Goal: Transaction & Acquisition: Purchase product/service

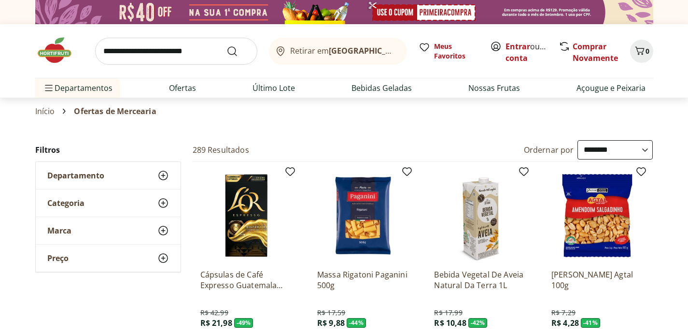
select select "**********"
click at [518, 47] on link "Entrar" at bounding box center [518, 46] width 25 height 11
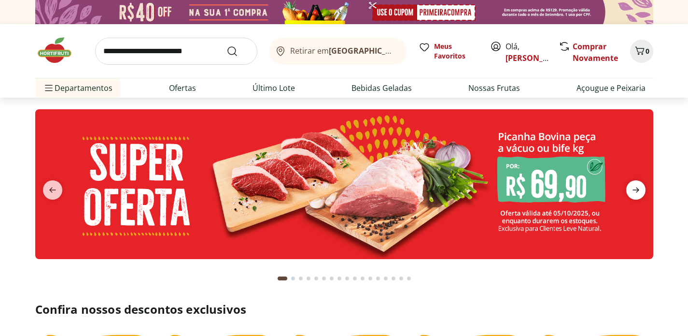
click at [636, 190] on icon "next" at bounding box center [636, 189] width 7 height 5
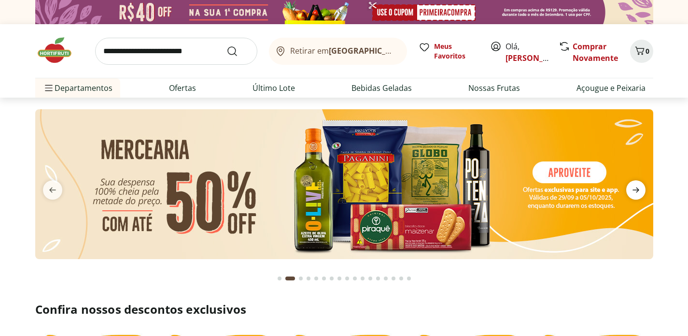
click at [636, 190] on icon "next" at bounding box center [636, 189] width 7 height 5
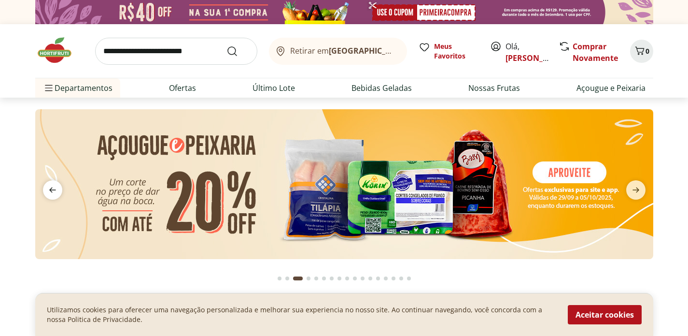
click at [49, 187] on icon "previous" at bounding box center [53, 190] width 12 height 12
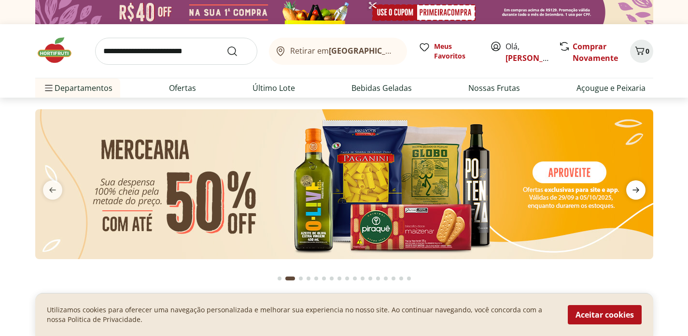
click at [640, 188] on icon "next" at bounding box center [636, 190] width 12 height 12
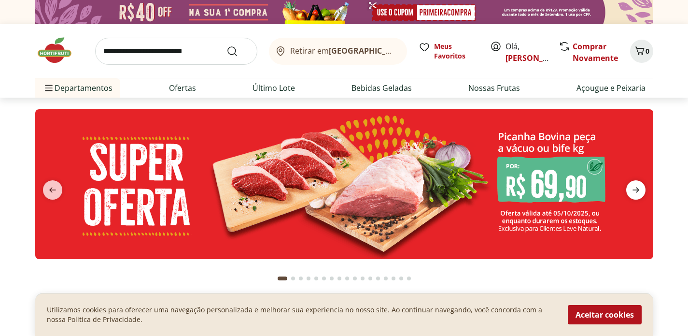
click at [640, 188] on icon "next" at bounding box center [636, 190] width 12 height 12
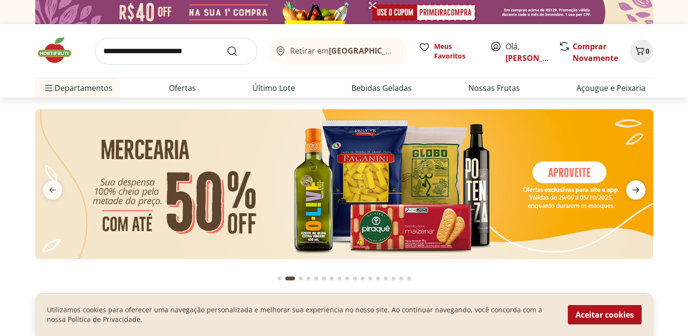
click at [640, 188] on icon "next" at bounding box center [636, 190] width 12 height 12
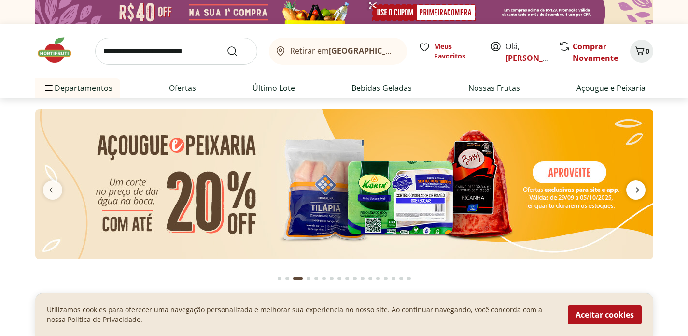
click at [640, 188] on icon "next" at bounding box center [636, 190] width 12 height 12
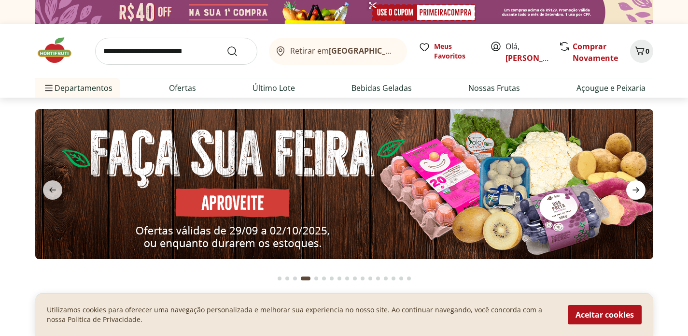
click at [640, 188] on icon "next" at bounding box center [636, 190] width 12 height 12
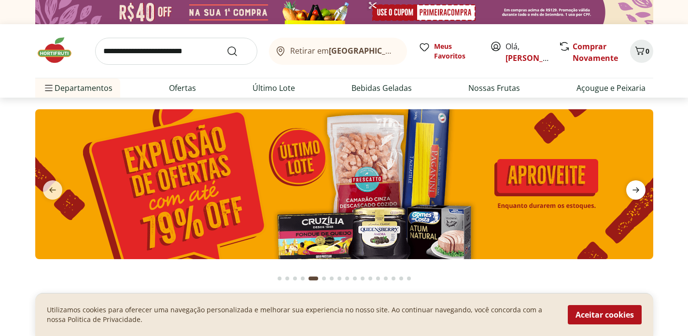
click at [640, 188] on icon "next" at bounding box center [636, 190] width 12 height 12
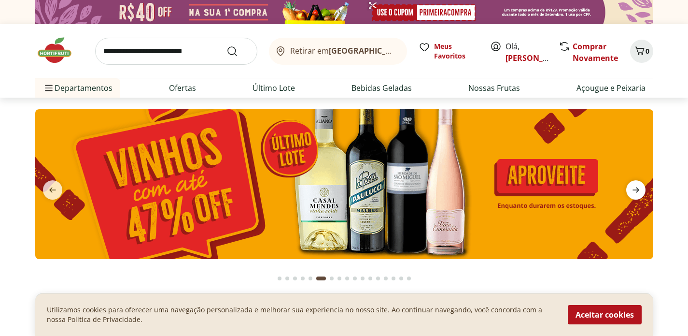
click at [640, 188] on icon "next" at bounding box center [636, 190] width 12 height 12
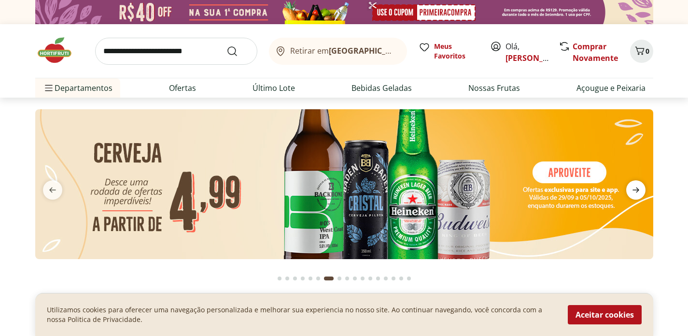
click at [640, 188] on icon "next" at bounding box center [636, 190] width 12 height 12
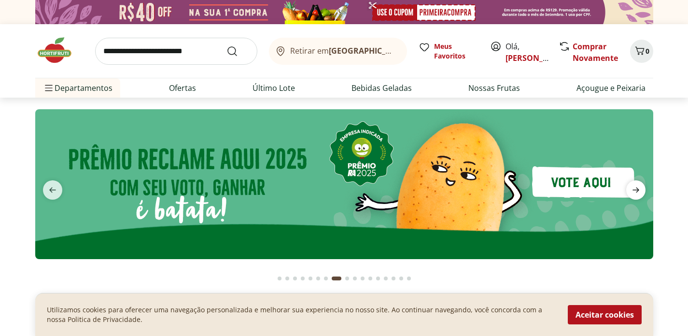
click at [640, 188] on icon "next" at bounding box center [636, 190] width 12 height 12
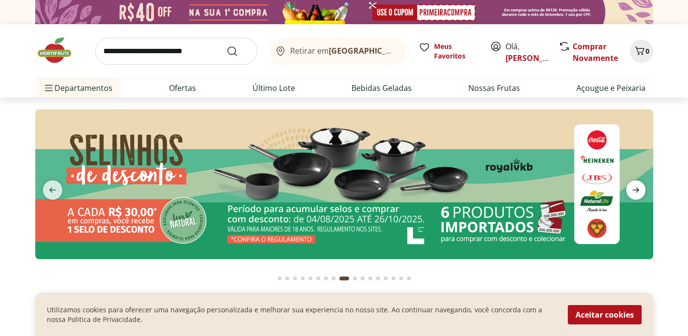
click at [640, 188] on icon "next" at bounding box center [636, 190] width 12 height 12
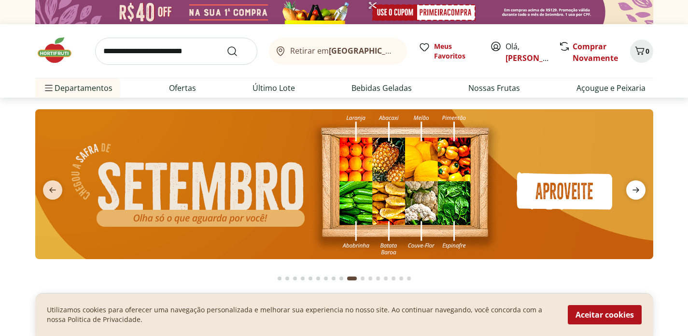
click at [640, 188] on icon "next" at bounding box center [636, 190] width 12 height 12
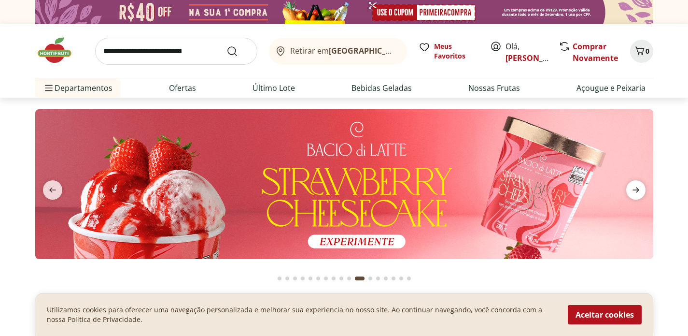
click at [640, 188] on icon "next" at bounding box center [636, 190] width 12 height 12
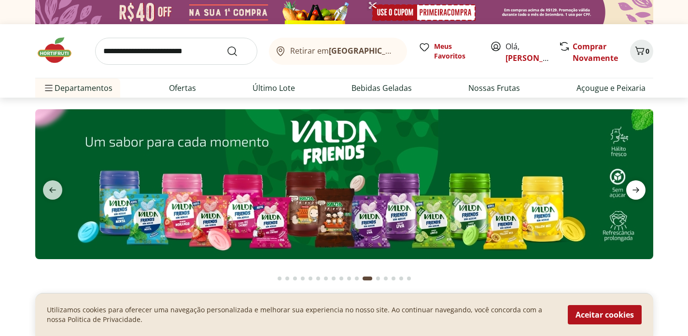
click at [640, 188] on icon "next" at bounding box center [636, 190] width 12 height 12
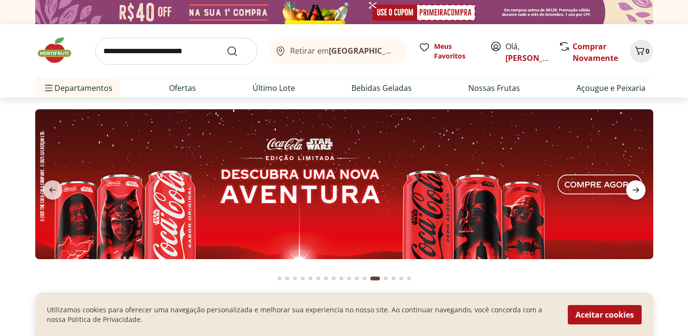
click at [640, 188] on icon "next" at bounding box center [636, 190] width 12 height 12
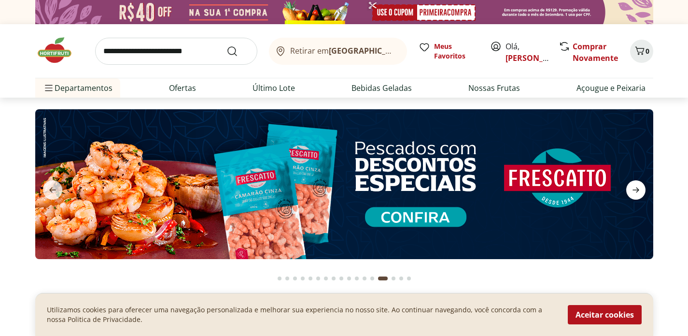
click at [640, 188] on icon "next" at bounding box center [636, 190] width 12 height 12
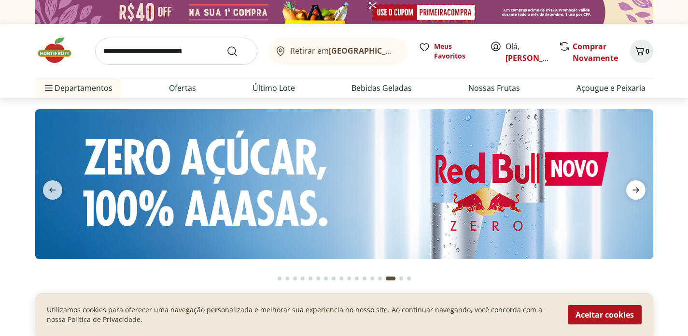
click at [640, 188] on icon "next" at bounding box center [636, 190] width 12 height 12
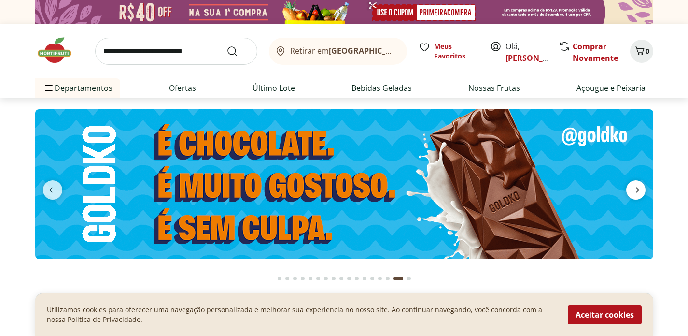
click at [640, 188] on icon "next" at bounding box center [636, 190] width 12 height 12
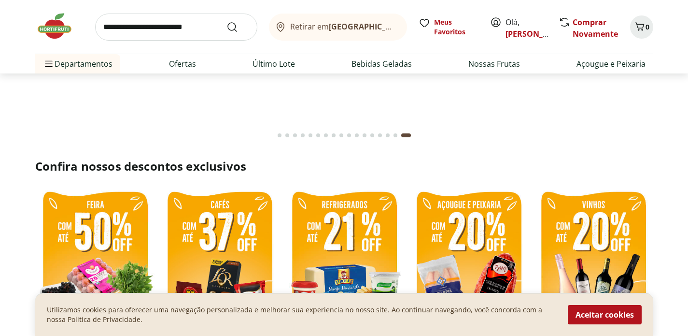
scroll to position [130, 0]
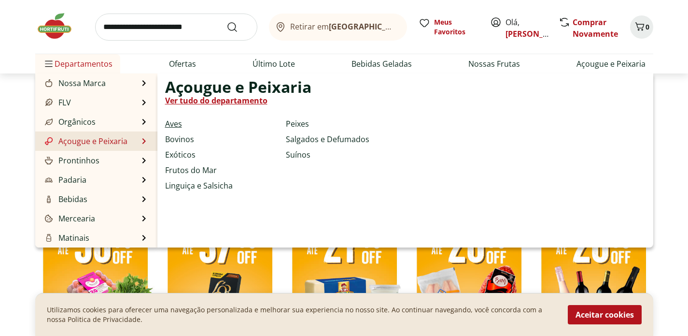
click at [176, 122] on link "Aves" at bounding box center [173, 124] width 17 height 12
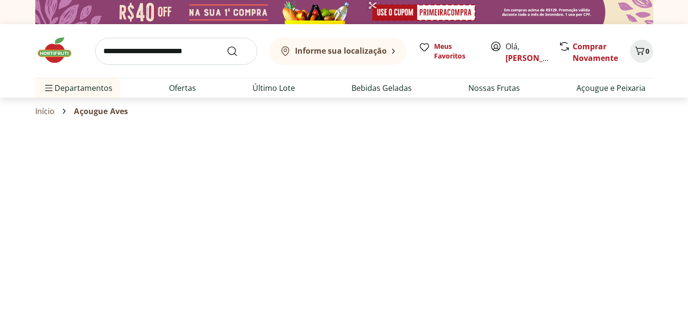
select select "**********"
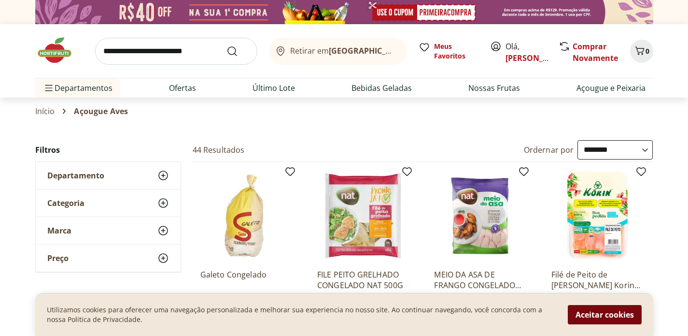
click at [604, 317] on button "Aceitar cookies" at bounding box center [605, 314] width 74 height 19
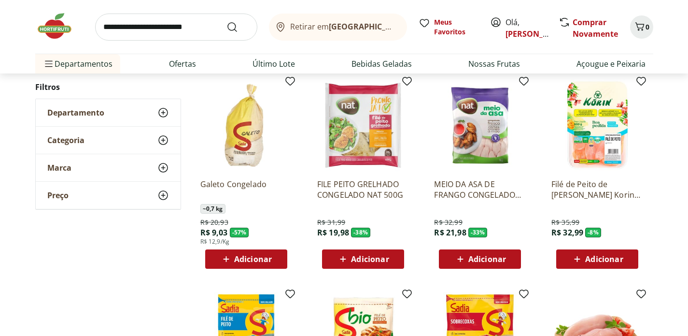
scroll to position [88, 0]
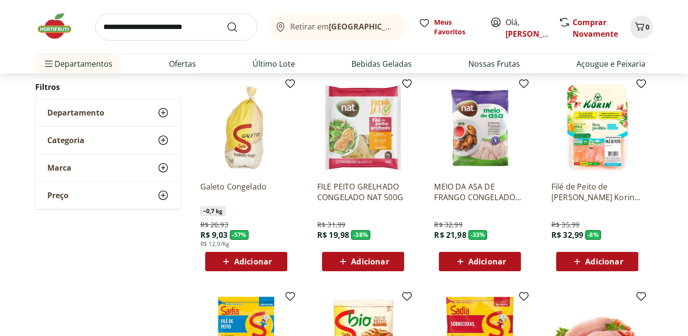
click at [354, 142] on img at bounding box center [363, 128] width 92 height 92
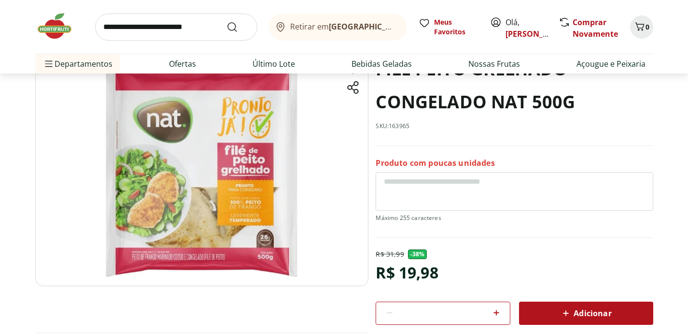
scroll to position [74, 0]
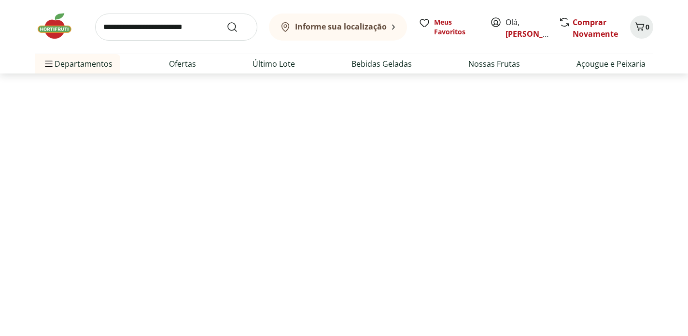
scroll to position [88, 0]
select select "**********"
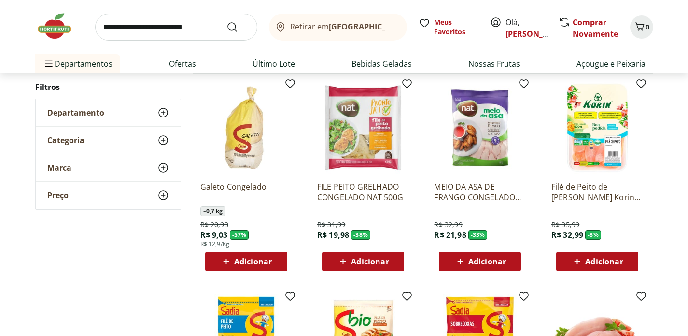
click at [361, 255] on span "Adicionar" at bounding box center [363, 261] width 52 height 12
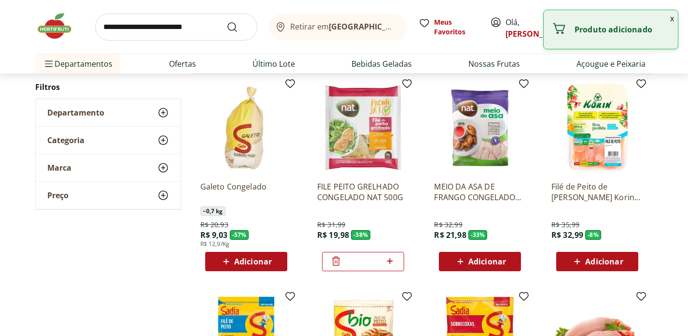
click at [394, 260] on icon at bounding box center [390, 261] width 12 height 12
type input "*"
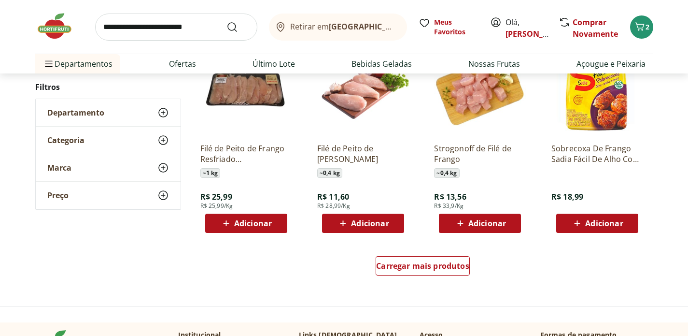
scroll to position [556, 0]
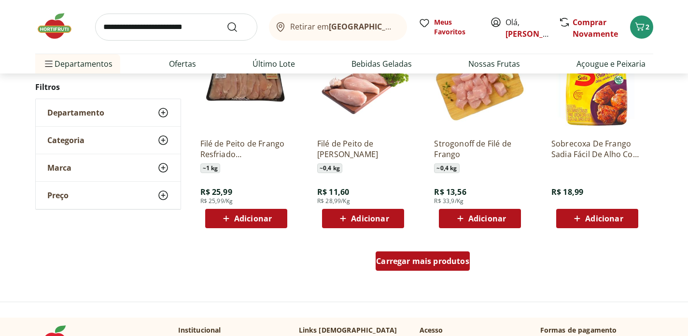
click at [421, 261] on span "Carregar mais produtos" at bounding box center [422, 261] width 93 height 8
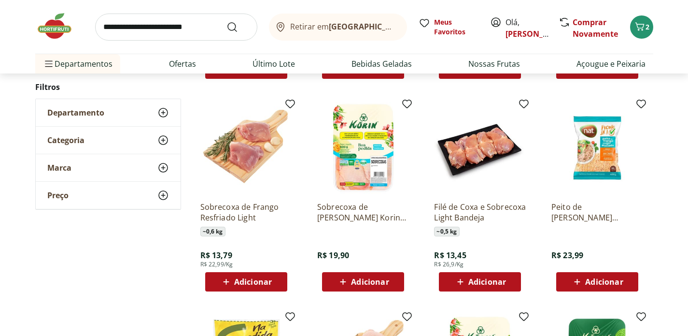
scroll to position [925, 0]
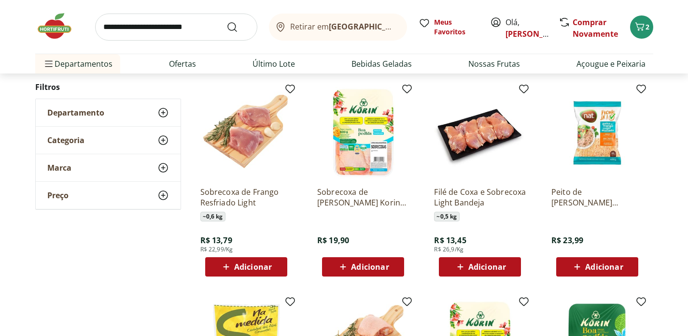
click at [479, 130] on img at bounding box center [480, 133] width 92 height 92
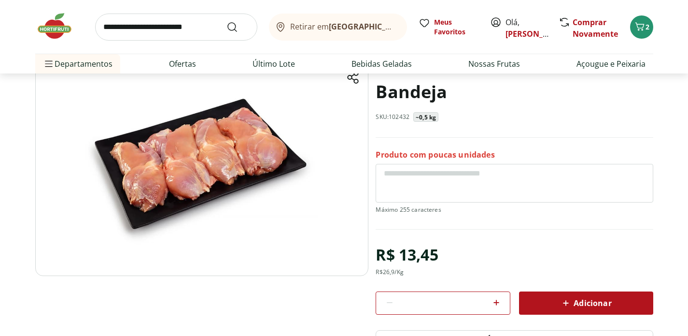
scroll to position [49, 0]
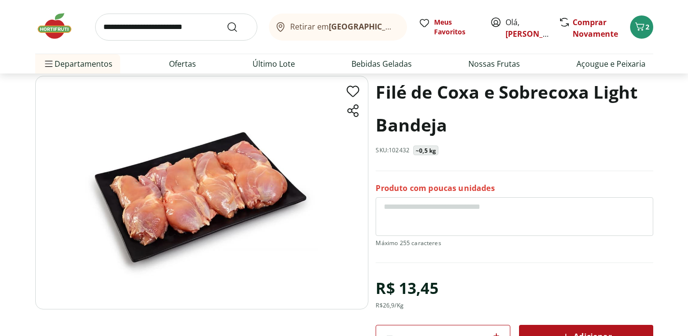
select select "**********"
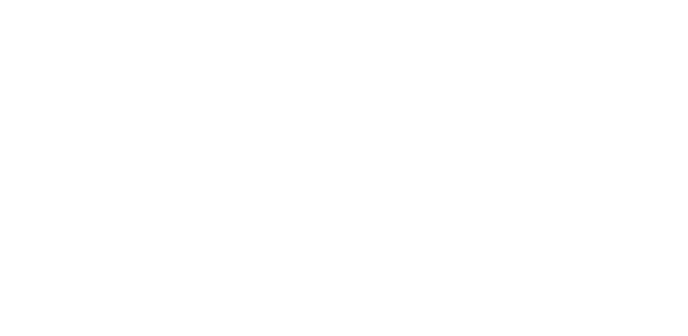
type input "*"
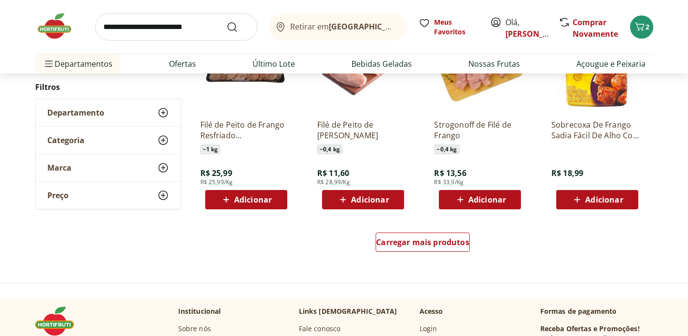
scroll to position [1390, 0]
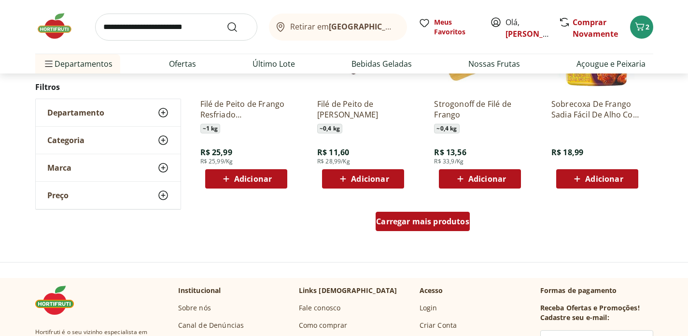
click at [448, 220] on span "Carregar mais produtos" at bounding box center [422, 221] width 93 height 8
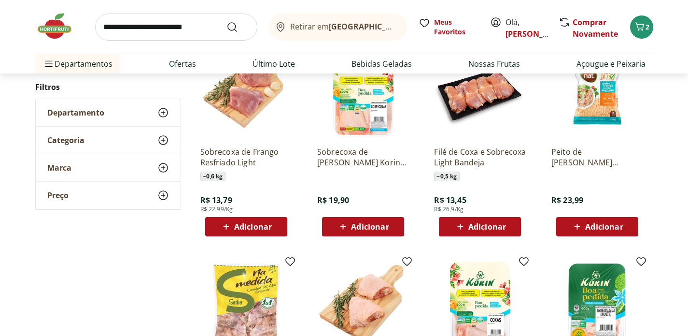
scroll to position [1791, 0]
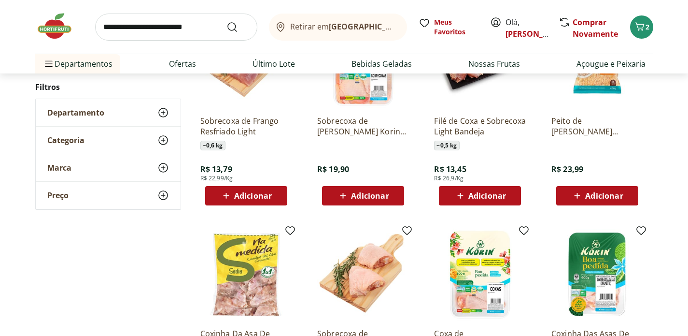
click at [494, 198] on span "Adicionar" at bounding box center [487, 196] width 38 height 8
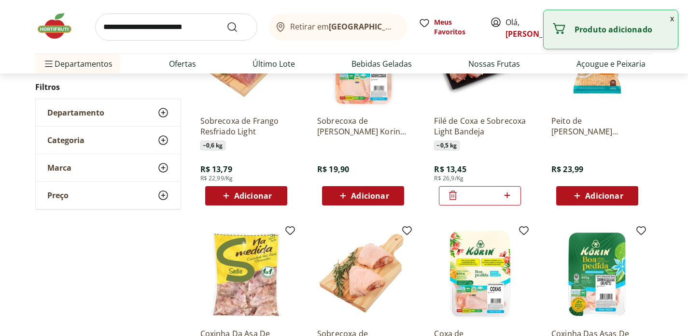
click at [506, 195] on icon at bounding box center [507, 195] width 6 height 6
type input "*"
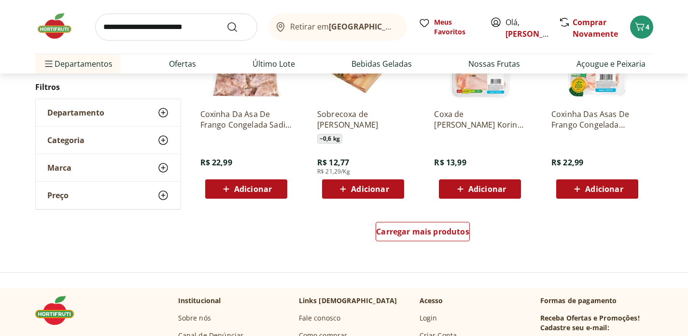
scroll to position [2012, 0]
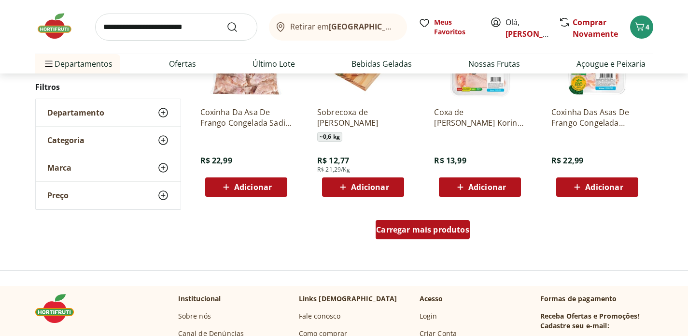
click at [431, 226] on span "Carregar mais produtos" at bounding box center [422, 230] width 93 height 8
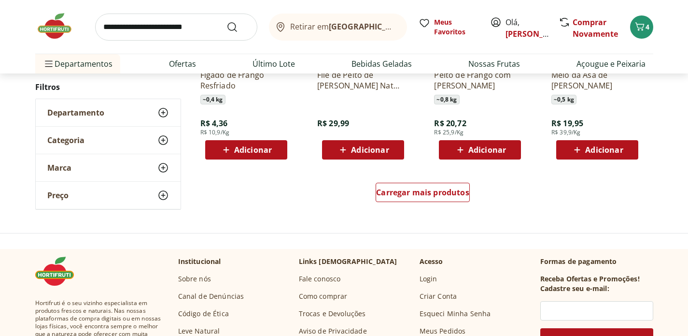
scroll to position [2690, 0]
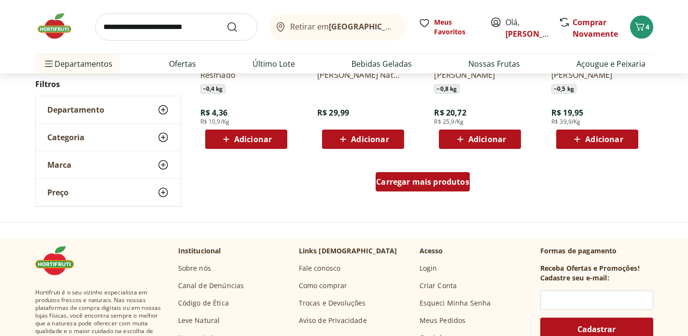
click at [416, 183] on span "Carregar mais produtos" at bounding box center [422, 182] width 93 height 8
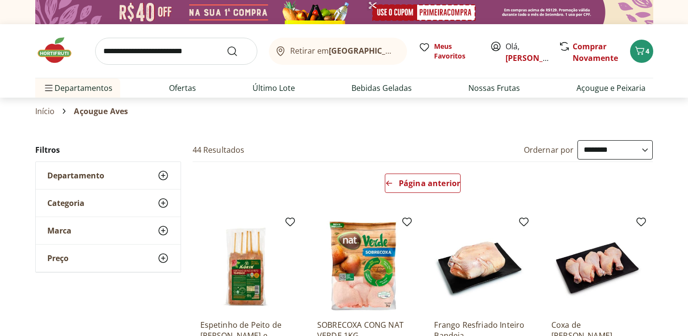
click at [194, 49] on input "search" at bounding box center [176, 51] width 162 height 27
type input "**********"
click at [227, 45] on button "Submit Search" at bounding box center [238, 51] width 23 height 12
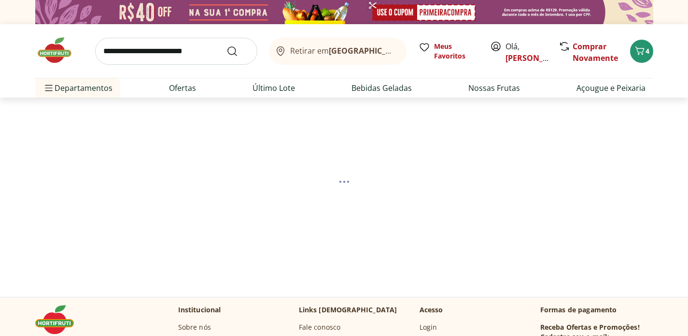
select select "**********"
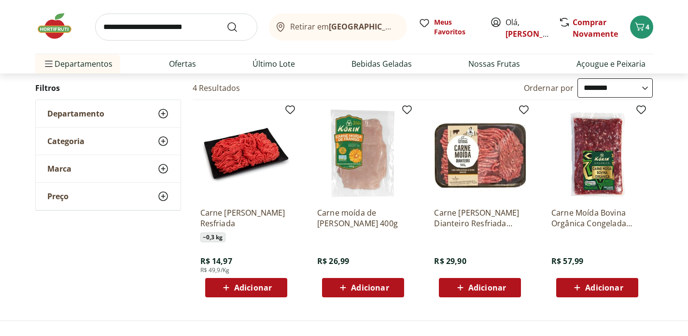
scroll to position [92, 0]
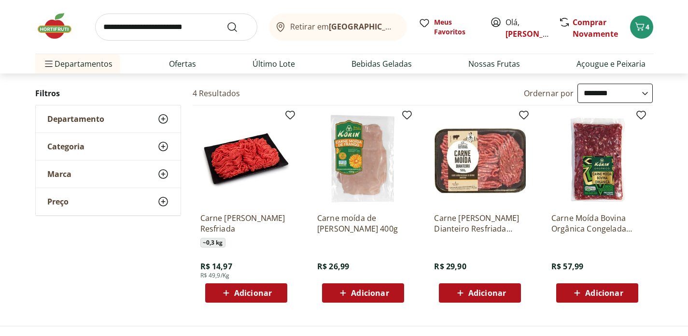
click at [243, 289] on span "Adicionar" at bounding box center [253, 293] width 38 height 8
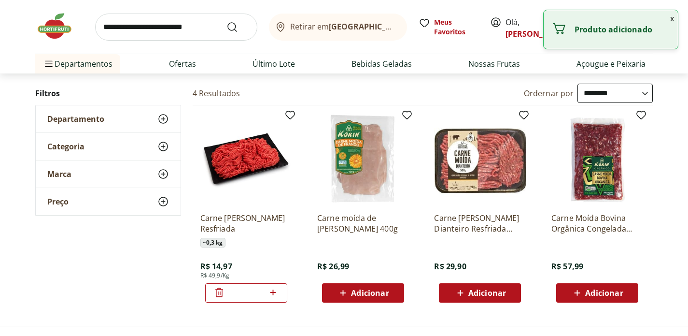
click at [275, 290] on icon at bounding box center [273, 292] width 12 height 12
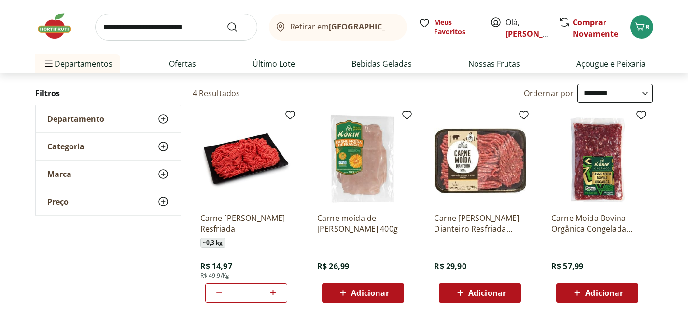
click at [271, 292] on icon at bounding box center [273, 292] width 12 height 12
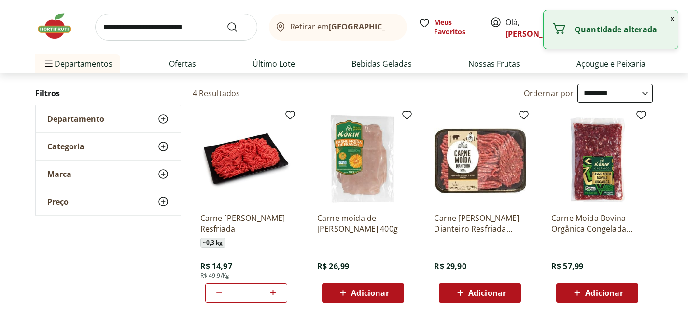
click at [272, 288] on icon at bounding box center [273, 292] width 12 height 12
type input "*"
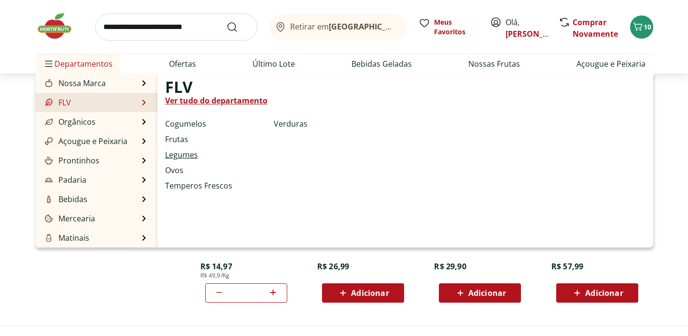
click at [184, 156] on link "Legumes" at bounding box center [181, 155] width 33 height 12
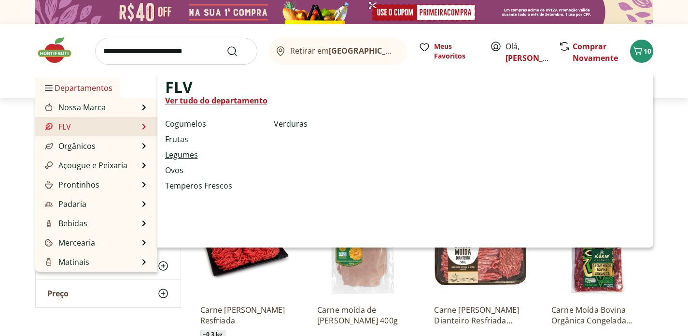
select select "**********"
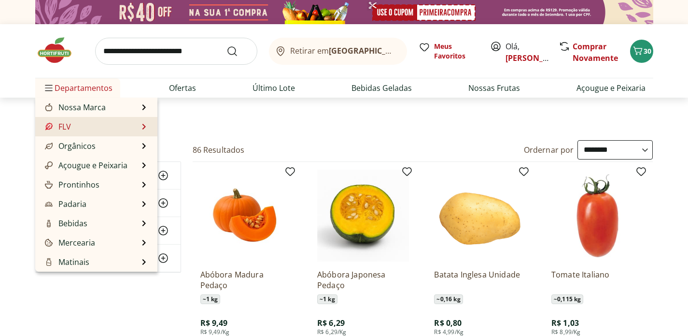
click at [139, 128] on li "FLV FLV Ver tudo do departamento Cogumelos Frutas Legumes Ovos Temperos Frescos…" at bounding box center [96, 126] width 122 height 19
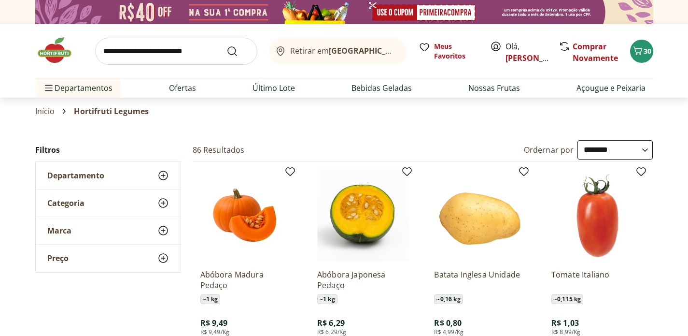
drag, startPoint x: 109, startPoint y: 129, endPoint x: 164, endPoint y: 120, distance: 55.8
click at [109, 129] on li "FLV FLV Ver tudo do departamento Cogumelos Frutas Legumes Ovos Temperos Frescos…" at bounding box center [96, 126] width 122 height 19
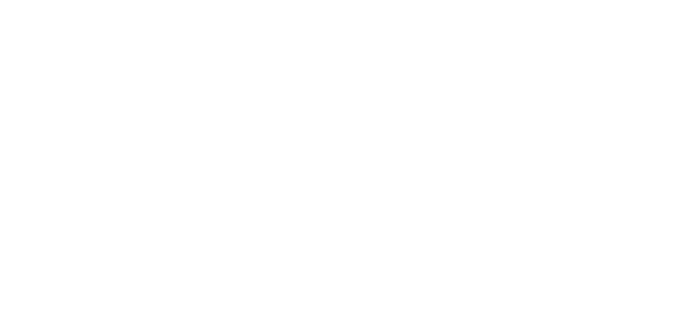
select select "**********"
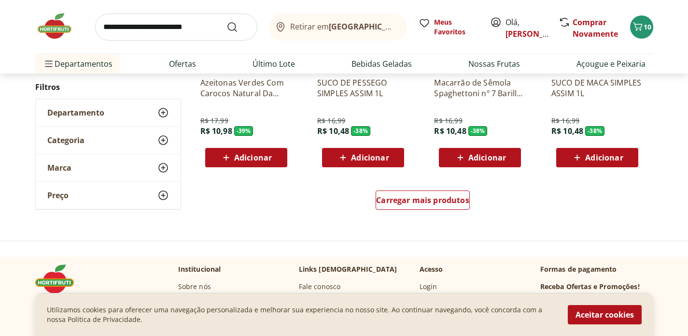
scroll to position [630, 0]
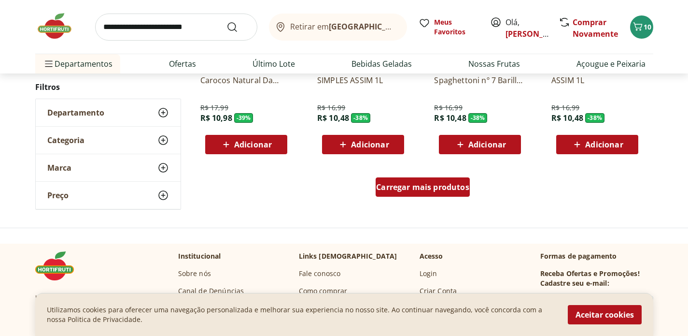
click at [425, 186] on span "Carregar mais produtos" at bounding box center [422, 187] width 93 height 8
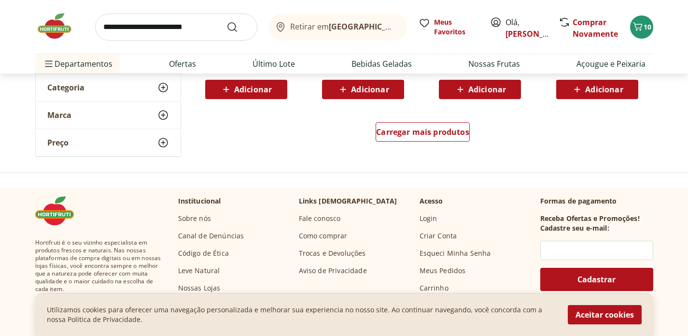
scroll to position [1316, 0]
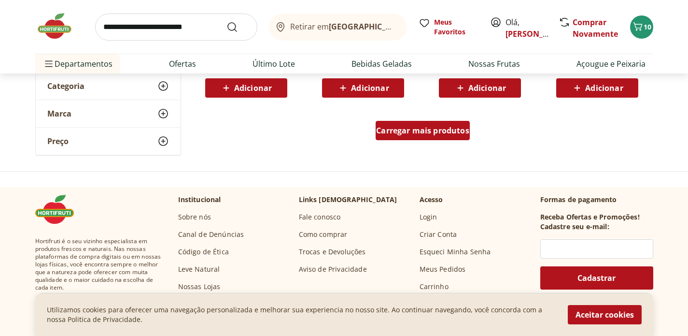
click at [441, 136] on div "Carregar mais produtos" at bounding box center [423, 130] width 94 height 19
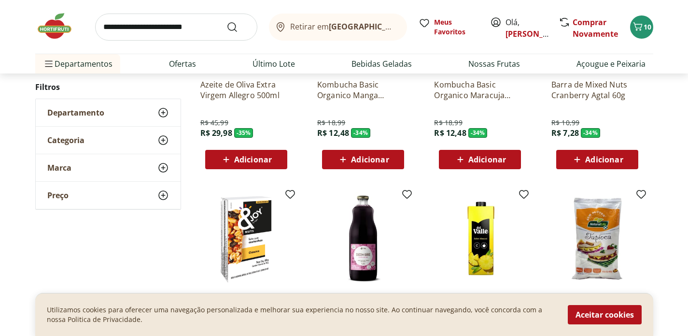
scroll to position [1447, 0]
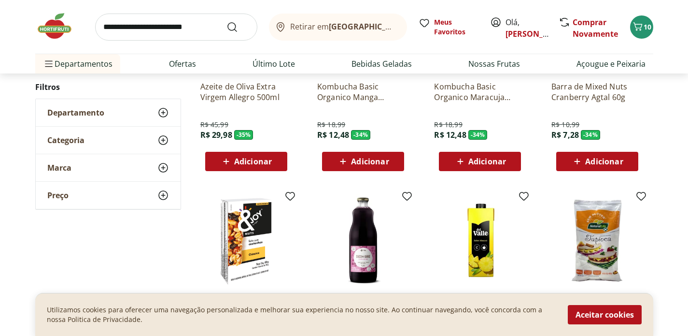
click at [252, 158] on span "Adicionar" at bounding box center [253, 161] width 38 height 8
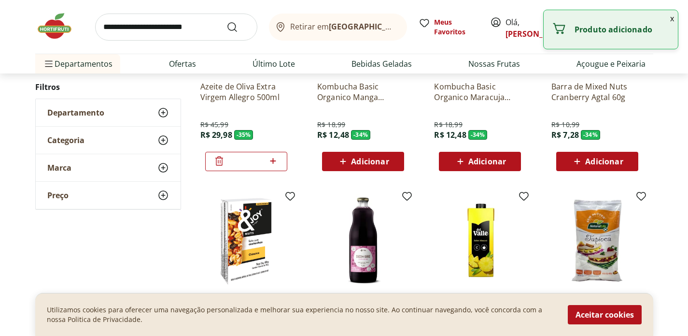
click at [274, 158] on icon at bounding box center [273, 161] width 12 height 12
type input "*"
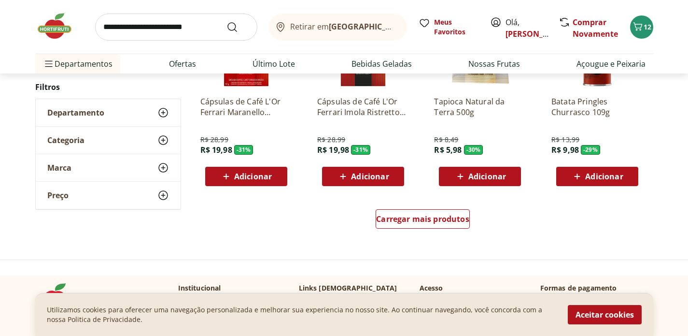
scroll to position [1870, 0]
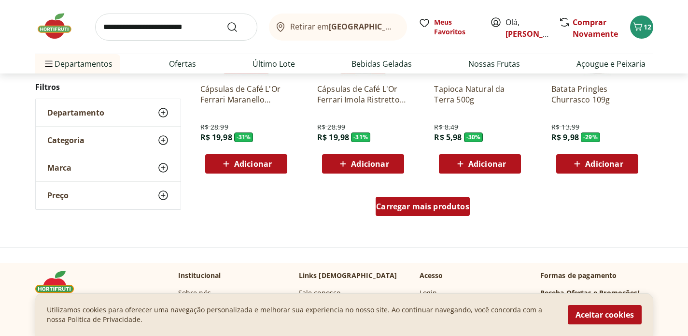
click at [442, 209] on span "Carregar mais produtos" at bounding box center [422, 206] width 93 height 8
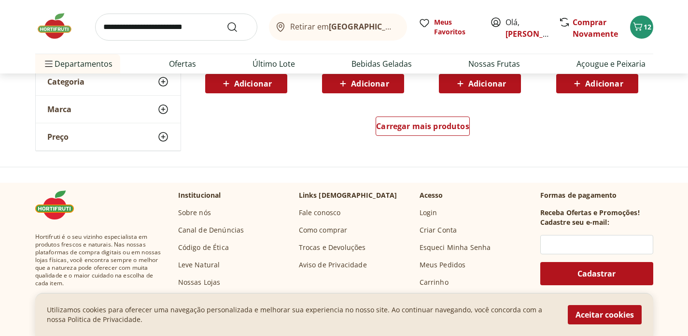
scroll to position [2578, 0]
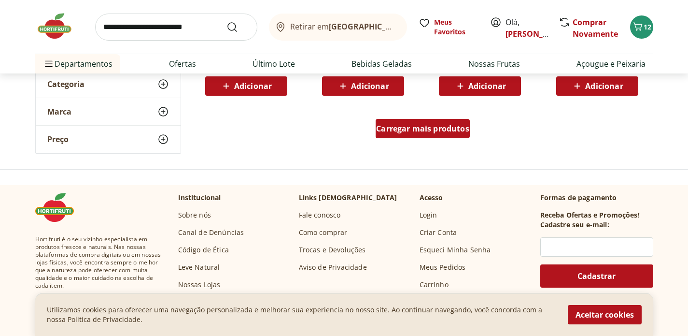
click at [390, 127] on span "Carregar mais produtos" at bounding box center [422, 129] width 93 height 8
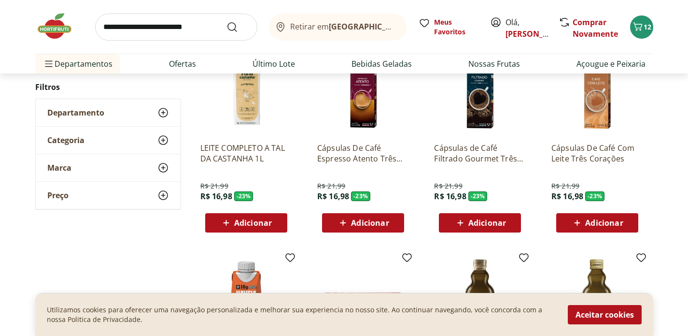
scroll to position [2831, 0]
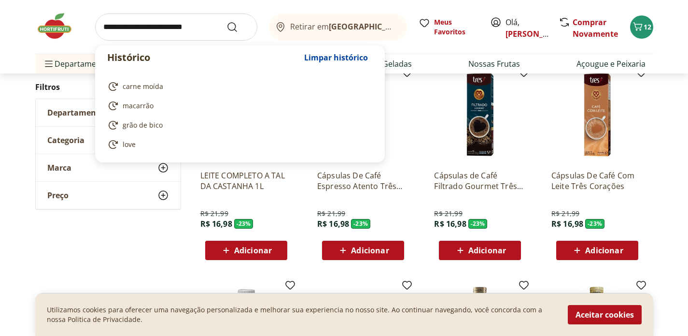
click at [150, 27] on input "search" at bounding box center [176, 27] width 162 height 27
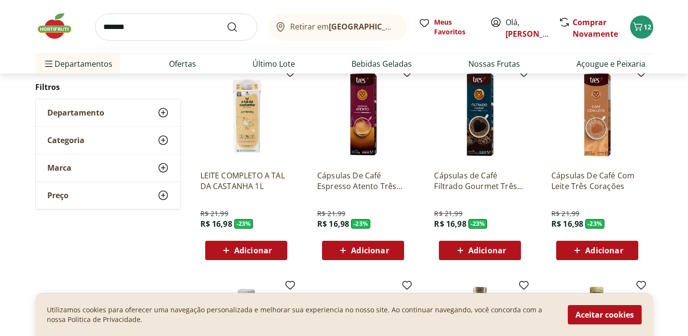
type input "*******"
click at [227, 21] on button "Submit Search" at bounding box center [238, 27] width 23 height 12
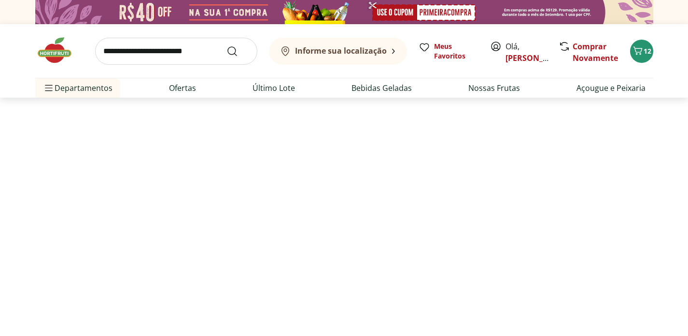
select select "**********"
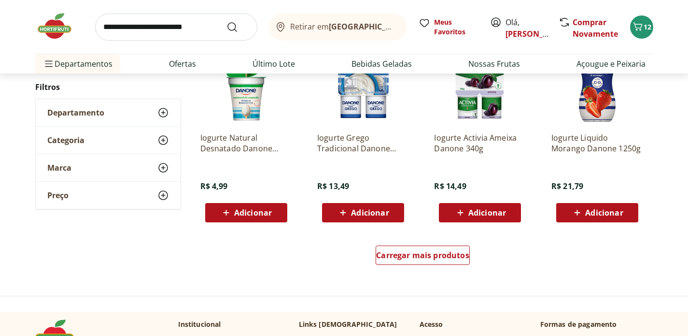
scroll to position [610, 0]
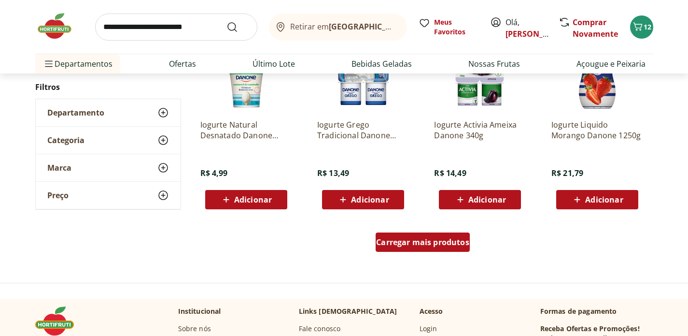
click at [407, 244] on span "Carregar mais produtos" at bounding box center [422, 242] width 93 height 8
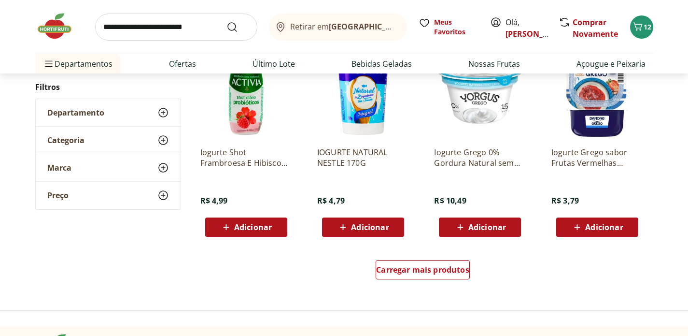
scroll to position [1216, 0]
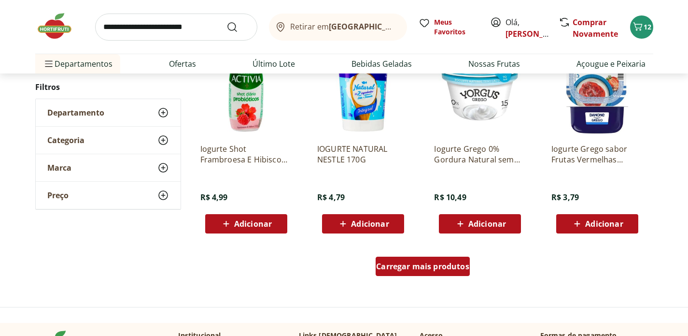
click at [434, 266] on span "Carregar mais produtos" at bounding box center [422, 266] width 93 height 8
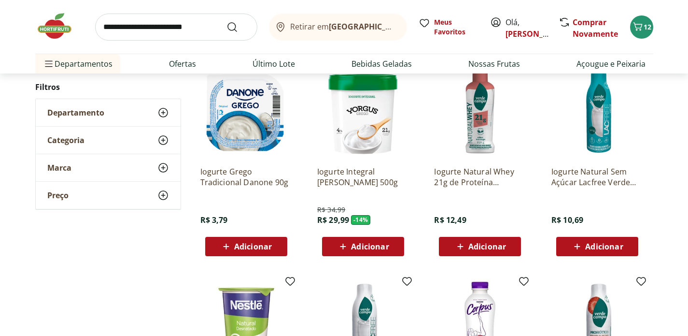
scroll to position [1400, 0]
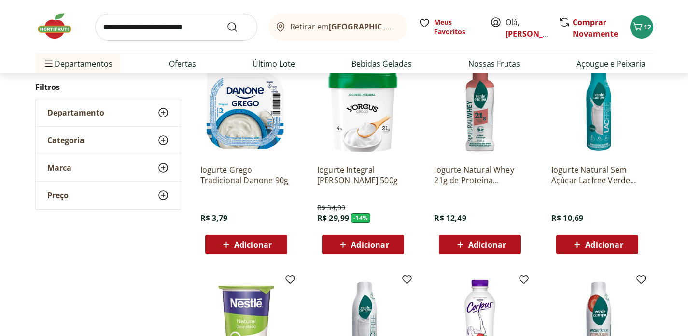
click at [375, 244] on span "Adicionar" at bounding box center [370, 245] width 38 height 8
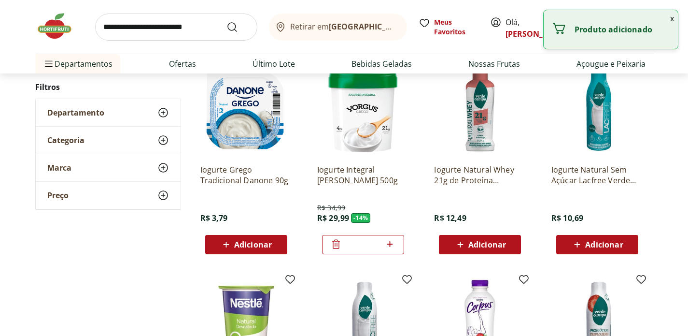
click at [390, 243] on icon at bounding box center [390, 244] width 6 height 6
type input "*"
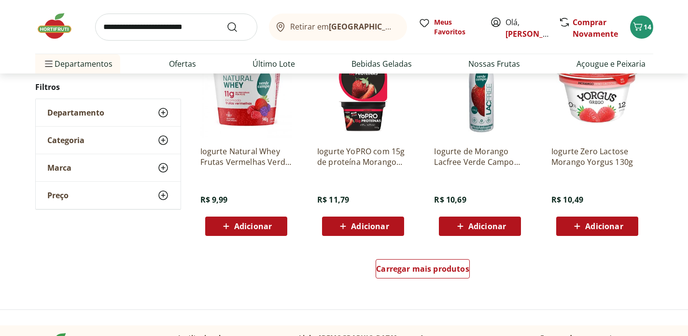
scroll to position [1860, 0]
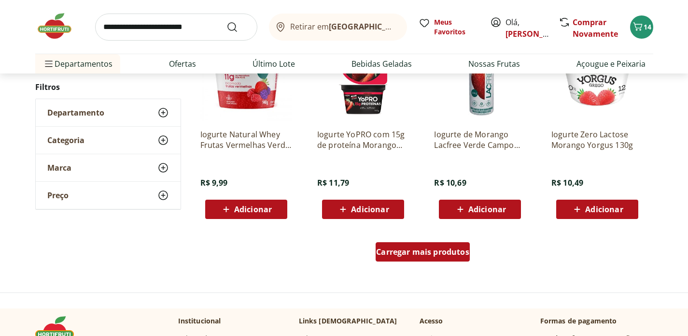
click at [462, 248] on span "Carregar mais produtos" at bounding box center [422, 252] width 93 height 8
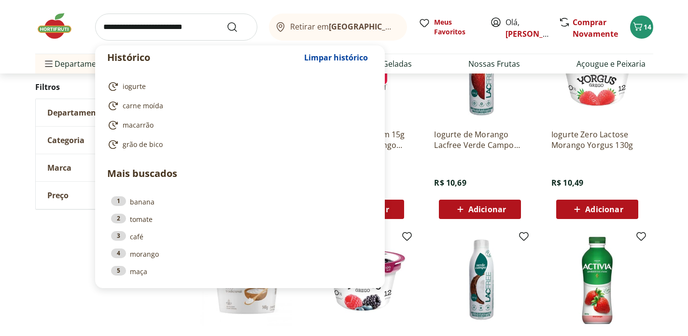
click at [142, 28] on input "search" at bounding box center [176, 27] width 162 height 27
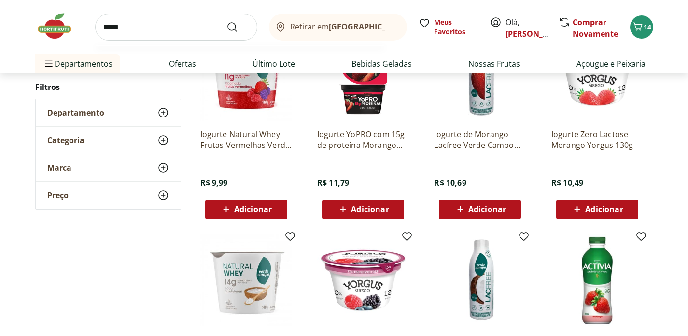
type input "*****"
click at [227, 21] on button "Submit Search" at bounding box center [238, 27] width 23 height 12
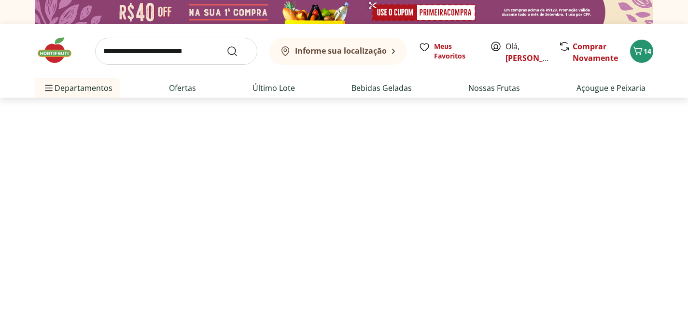
select select "**********"
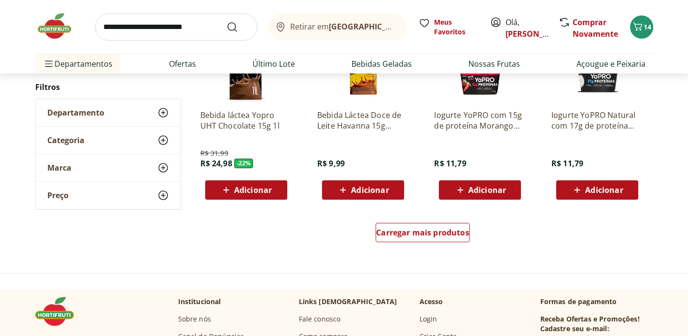
scroll to position [624, 0]
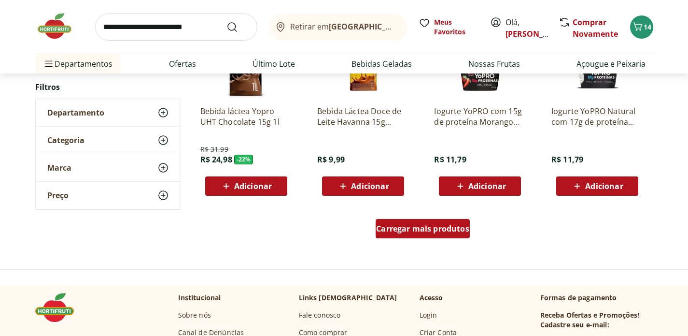
click at [441, 222] on div "Carregar mais produtos" at bounding box center [423, 228] width 94 height 19
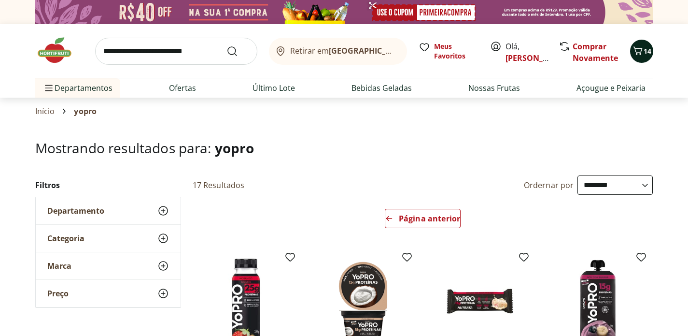
click at [645, 54] on span "14" at bounding box center [648, 50] width 8 height 9
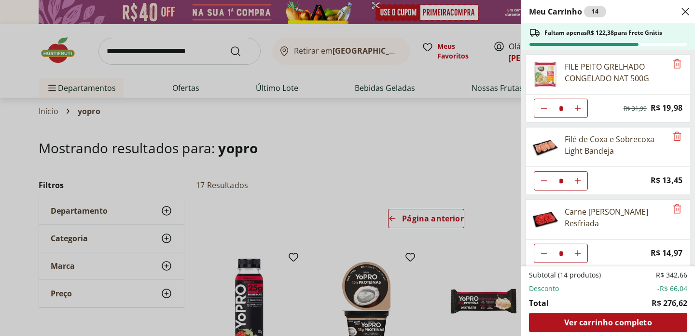
click at [379, 136] on div "Meu Carrinho 14 Faltam apenas R$ 122,38 para Frete Grátis FILE PEITO GRELHADO C…" at bounding box center [347, 168] width 695 height 336
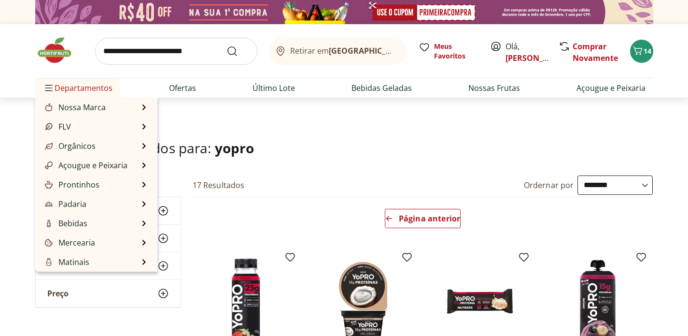
click at [93, 88] on span "Departamentos" at bounding box center [78, 87] width 70 height 23
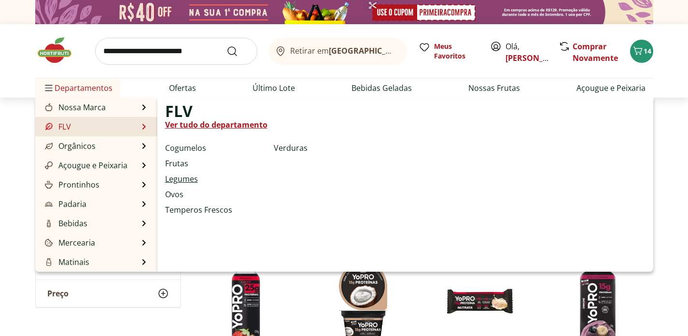
click at [189, 180] on link "Legumes" at bounding box center [181, 179] width 33 height 12
select select "**********"
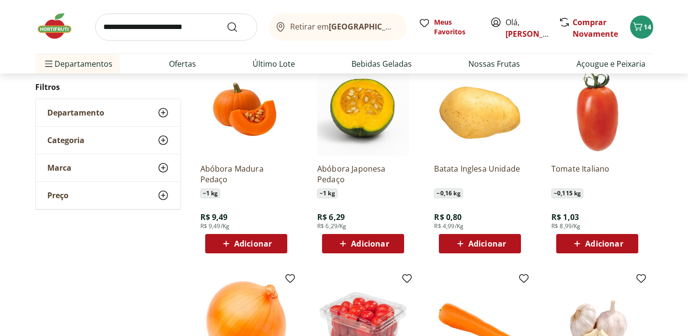
scroll to position [157, 0]
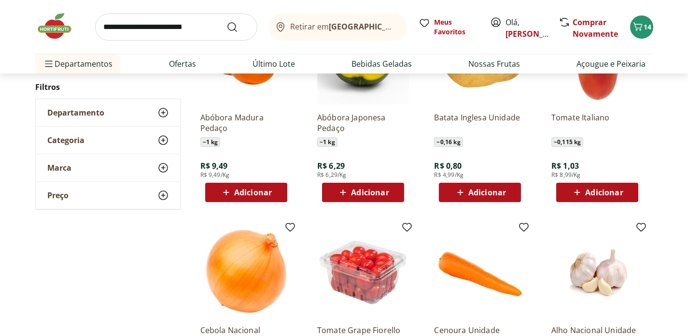
click at [363, 195] on span "Adicionar" at bounding box center [370, 192] width 38 height 8
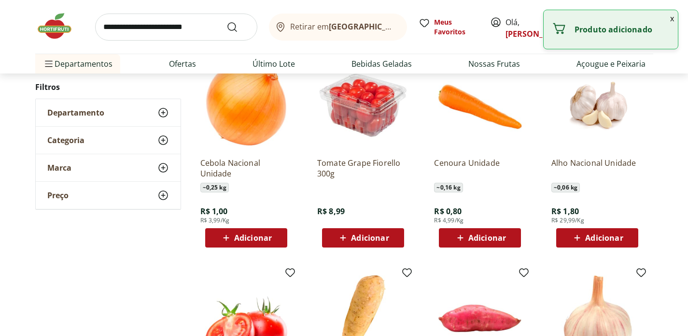
scroll to position [326, 0]
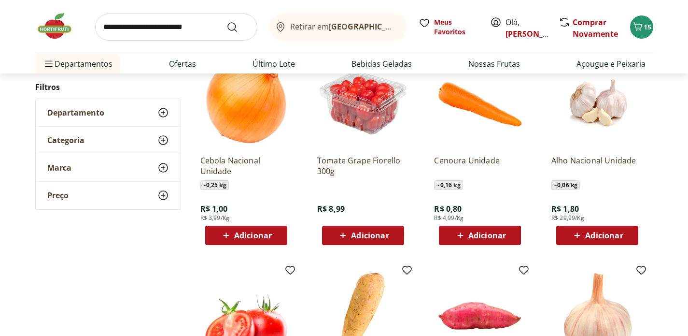
click at [602, 235] on span "Adicionar" at bounding box center [604, 235] width 38 height 8
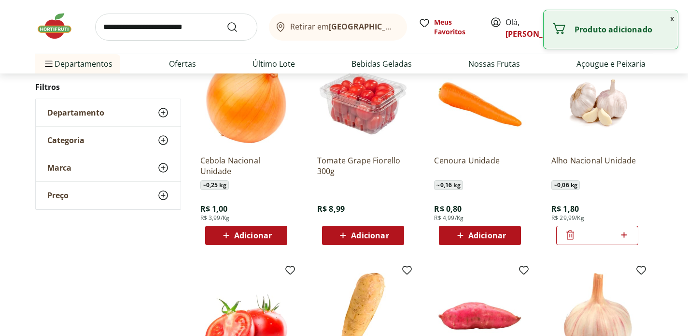
click at [629, 236] on icon at bounding box center [624, 235] width 12 height 12
type input "*"
click at [495, 237] on span "Adicionar" at bounding box center [487, 235] width 38 height 8
click at [506, 234] on icon at bounding box center [507, 235] width 12 height 12
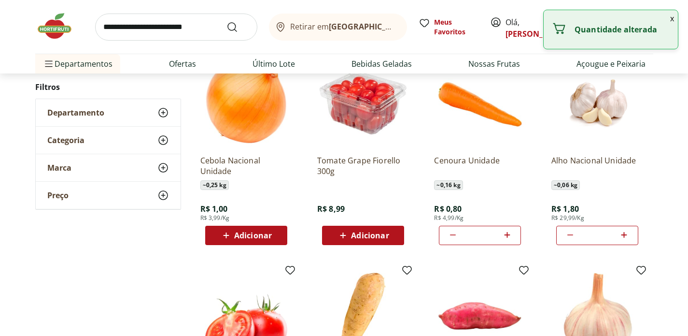
type input "*"
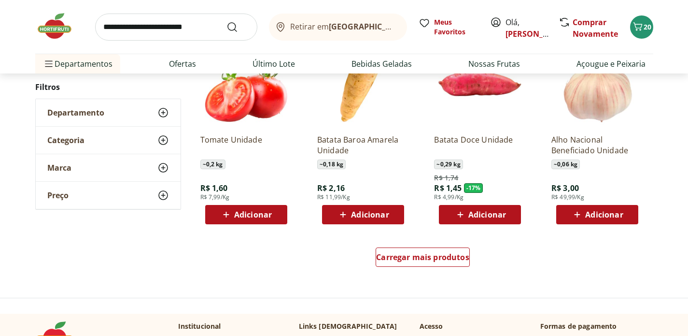
scroll to position [561, 0]
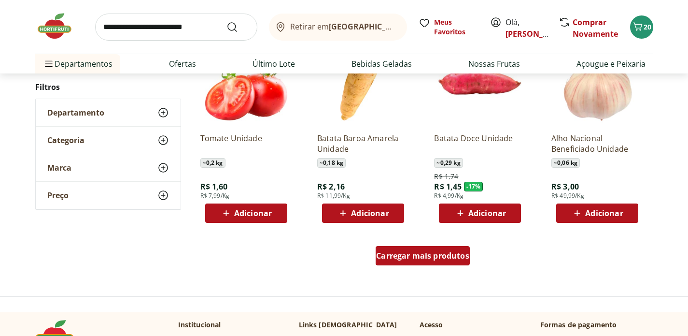
click at [427, 252] on span "Carregar mais produtos" at bounding box center [422, 256] width 93 height 8
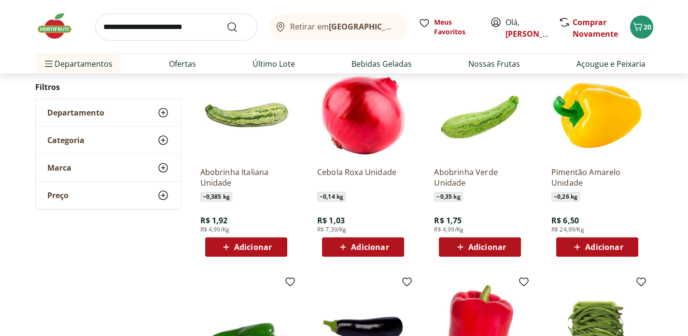
scroll to position [734, 0]
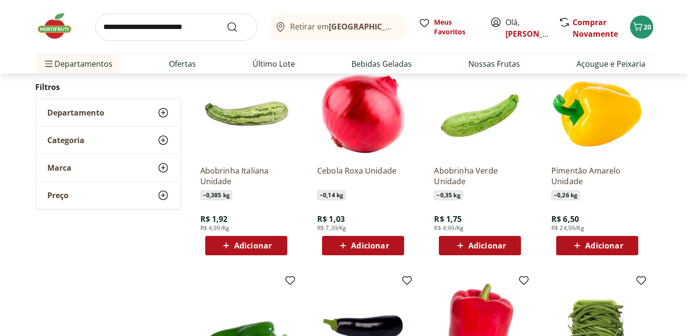
click at [473, 243] on span "Adicionar" at bounding box center [487, 245] width 38 height 8
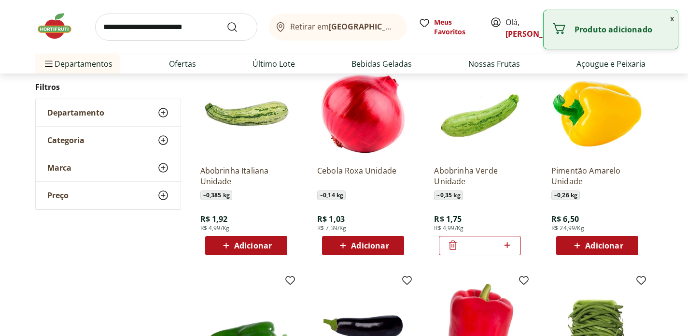
click at [509, 244] on icon at bounding box center [507, 245] width 6 height 6
type input "*"
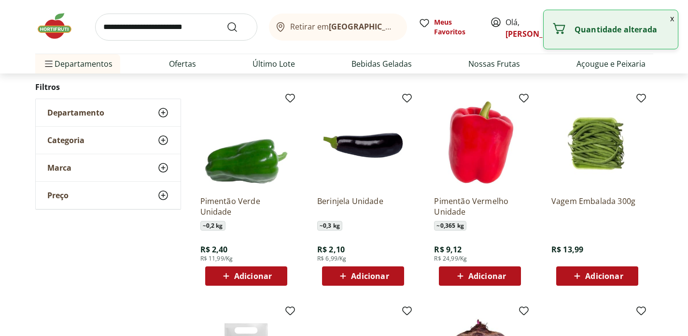
scroll to position [921, 0]
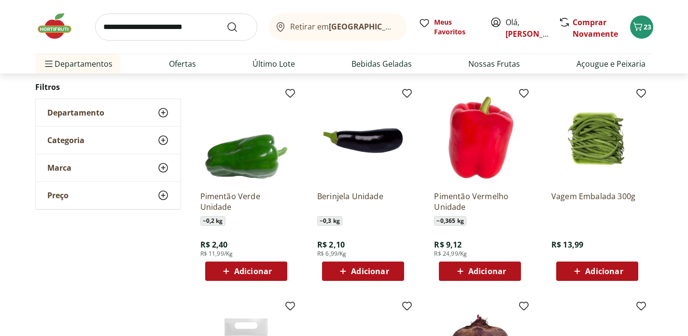
click at [367, 268] on span "Adicionar" at bounding box center [370, 271] width 38 height 8
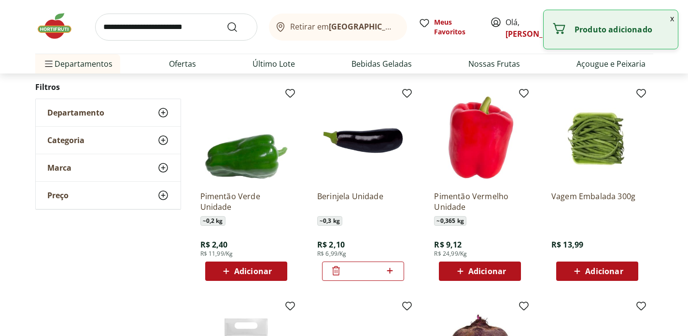
click at [392, 269] on icon at bounding box center [390, 271] width 12 height 12
type input "*"
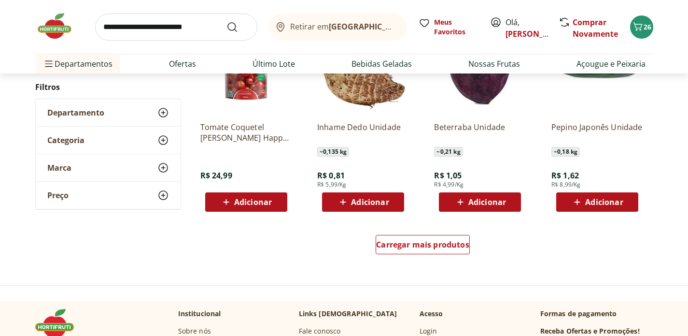
scroll to position [1204, 0]
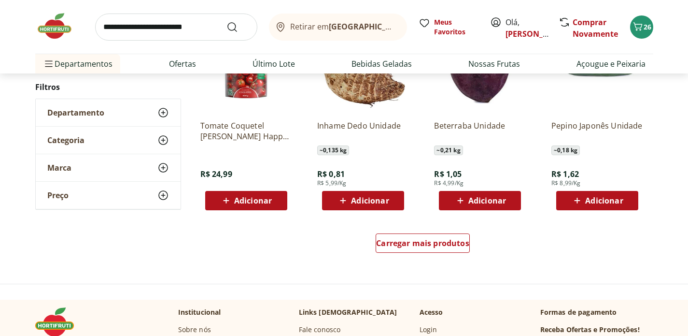
click at [612, 202] on span "Adicionar" at bounding box center [604, 201] width 38 height 8
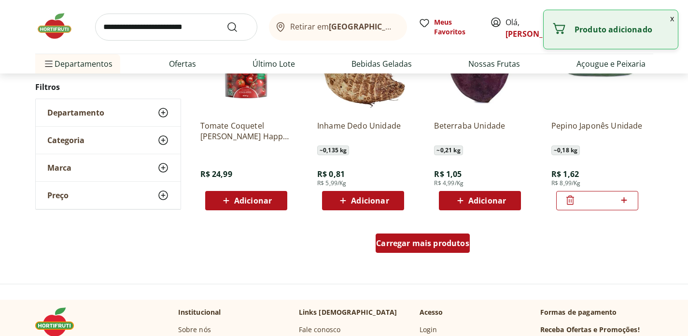
click at [397, 246] on span "Carregar mais produtos" at bounding box center [422, 243] width 93 height 8
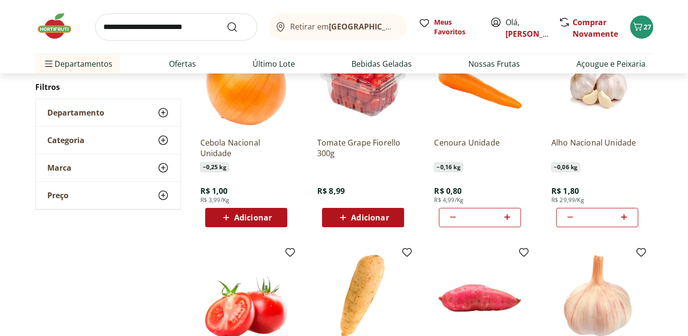
scroll to position [349, 0]
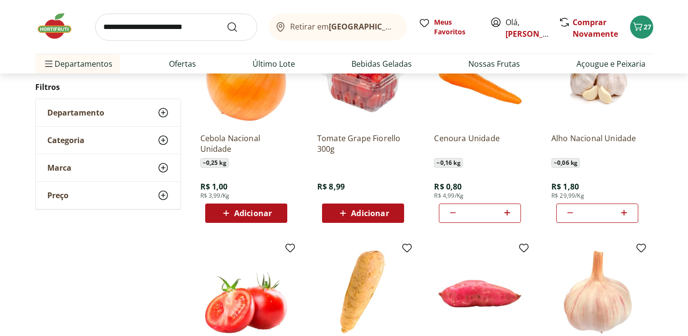
click at [385, 213] on span "Adicionar" at bounding box center [370, 213] width 38 height 8
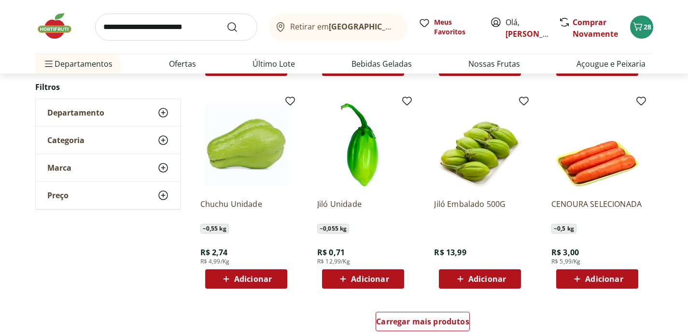
scroll to position [1791, 0]
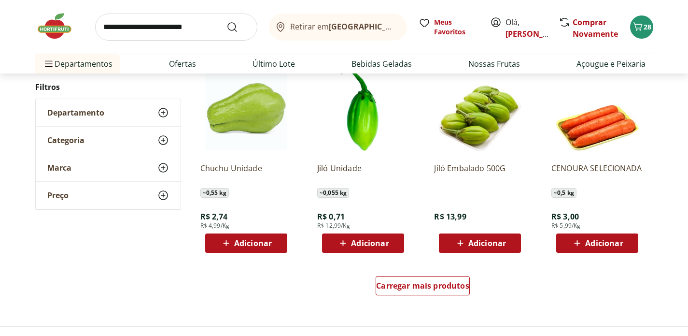
click at [255, 244] on span "Adicionar" at bounding box center [253, 243] width 38 height 8
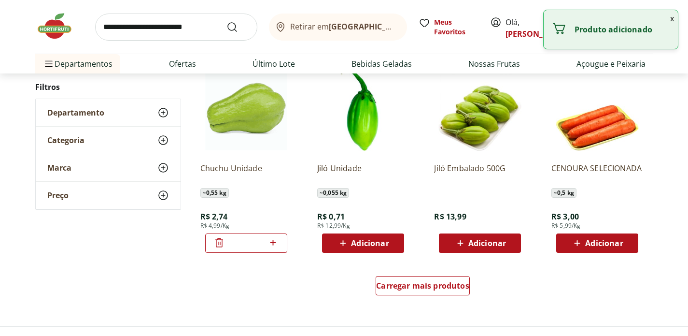
click at [275, 243] on icon at bounding box center [273, 243] width 6 height 6
type input "*"
click at [440, 285] on span "Carregar mais produtos" at bounding box center [422, 286] width 93 height 8
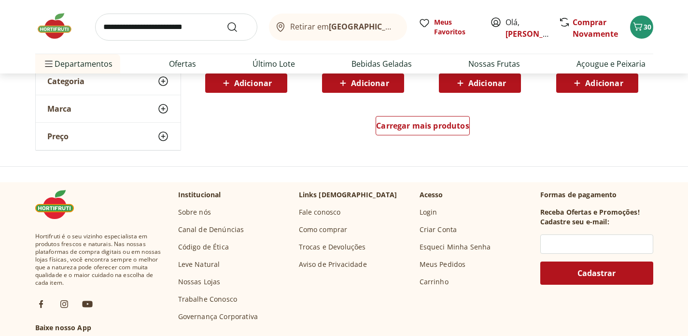
scroll to position [2575, 0]
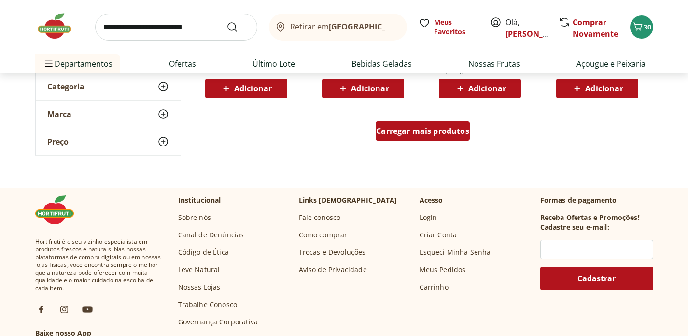
click at [426, 137] on div "Carregar mais produtos" at bounding box center [423, 130] width 94 height 19
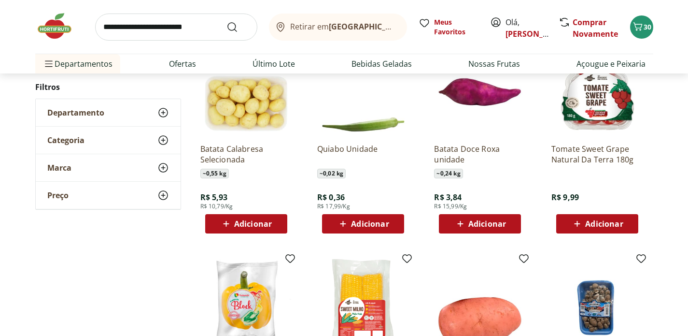
scroll to position [2000, 0]
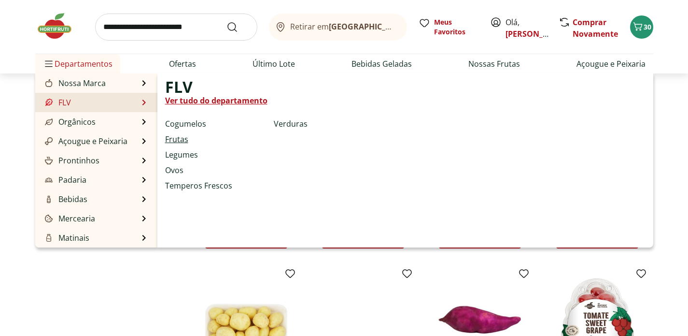
click at [180, 140] on link "Frutas" at bounding box center [176, 139] width 23 height 12
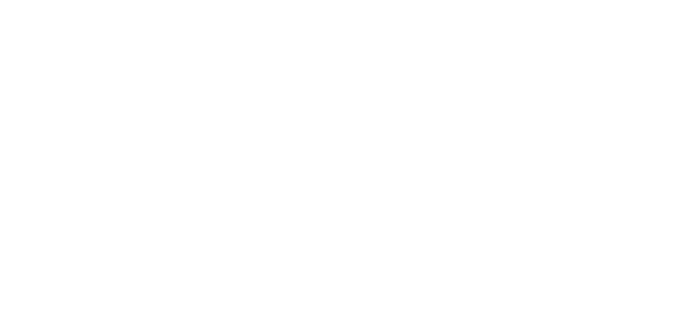
select select "**********"
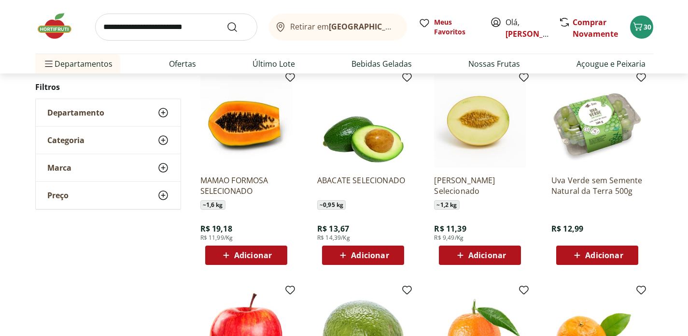
scroll to position [309, 0]
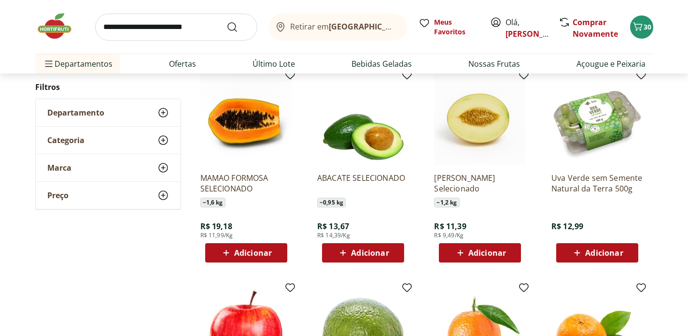
click at [359, 251] on span "Adicionar" at bounding box center [370, 253] width 38 height 8
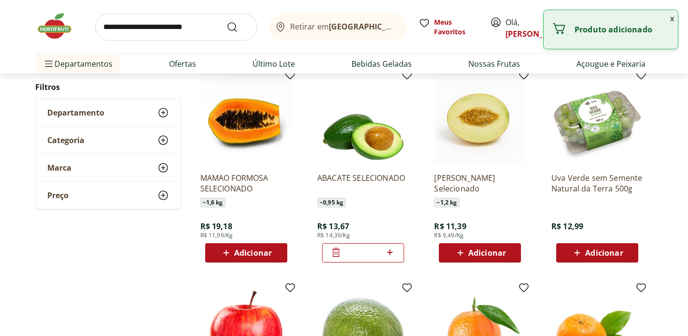
click at [486, 250] on span "Adicionar" at bounding box center [487, 253] width 38 height 8
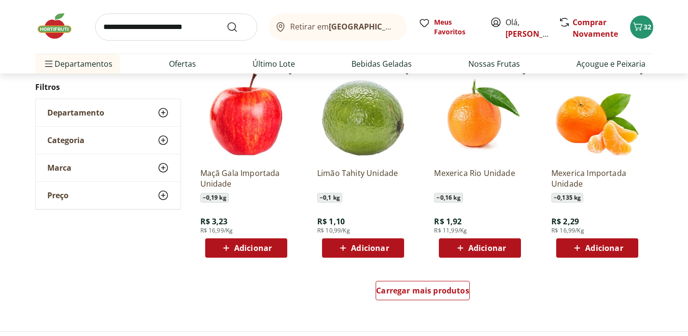
scroll to position [545, 0]
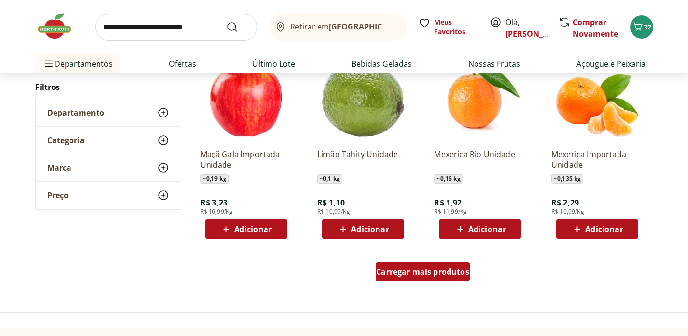
click at [416, 269] on span "Carregar mais produtos" at bounding box center [422, 272] width 93 height 8
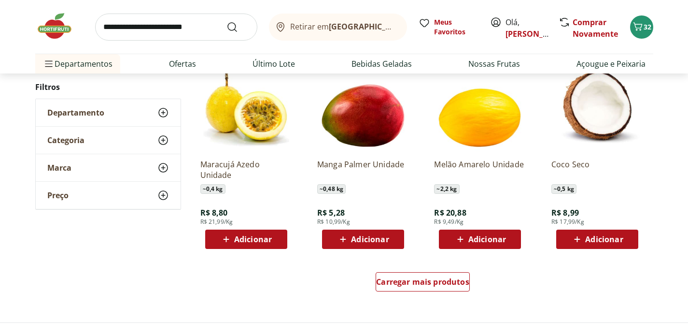
scroll to position [1166, 0]
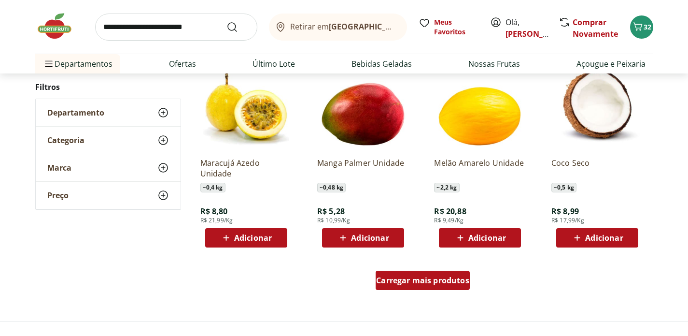
click at [427, 281] on span "Carregar mais produtos" at bounding box center [422, 280] width 93 height 8
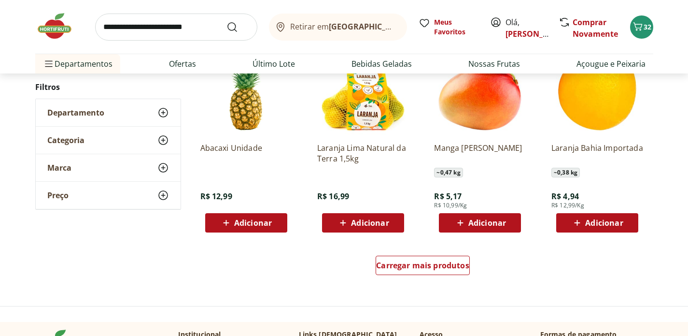
scroll to position [1813, 0]
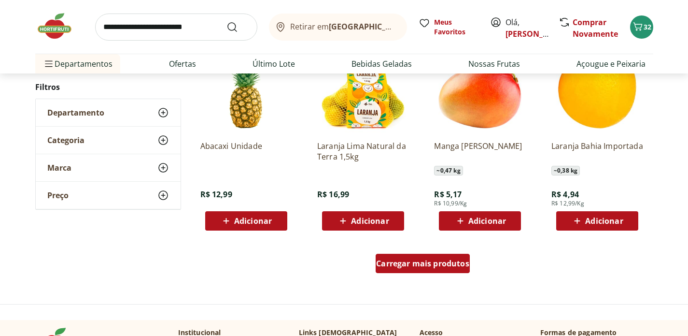
click at [433, 272] on div "Carregar mais produtos" at bounding box center [423, 263] width 94 height 19
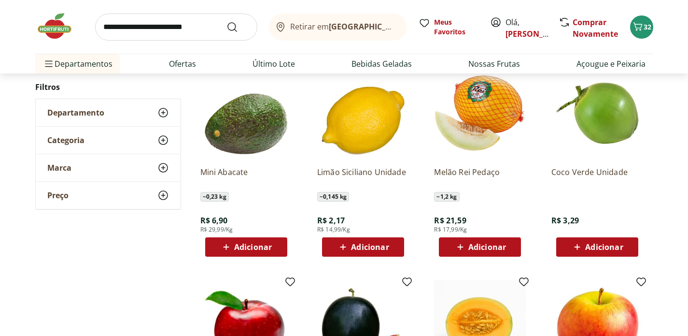
scroll to position [2022, 0]
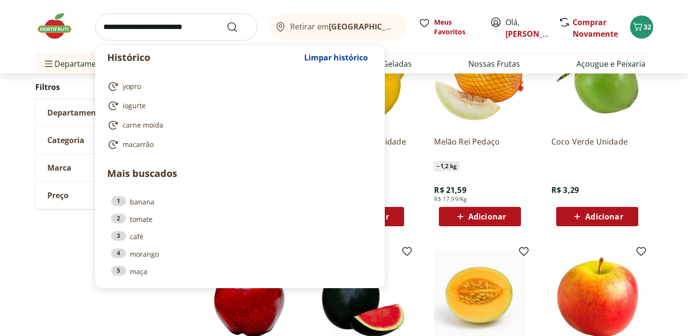
click at [169, 20] on input "search" at bounding box center [176, 27] width 162 height 27
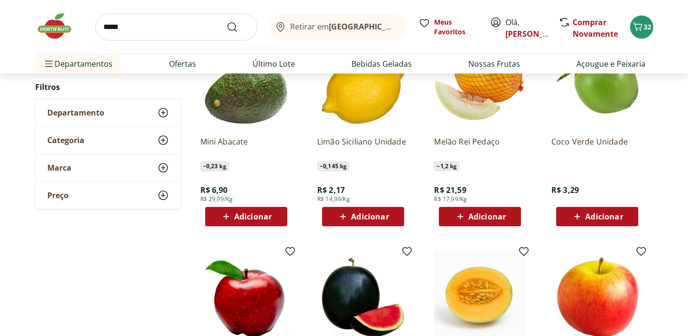
type input "*****"
click at [227, 21] on button "Submit Search" at bounding box center [238, 27] width 23 height 12
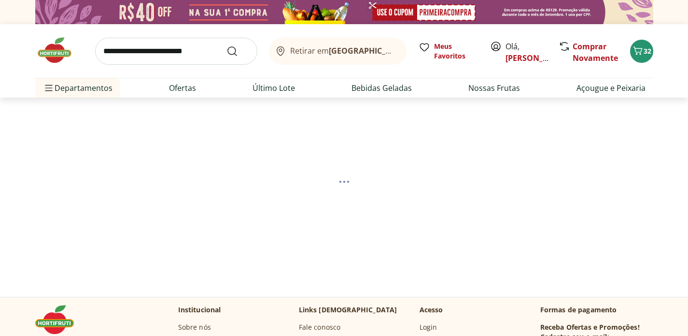
select select "**********"
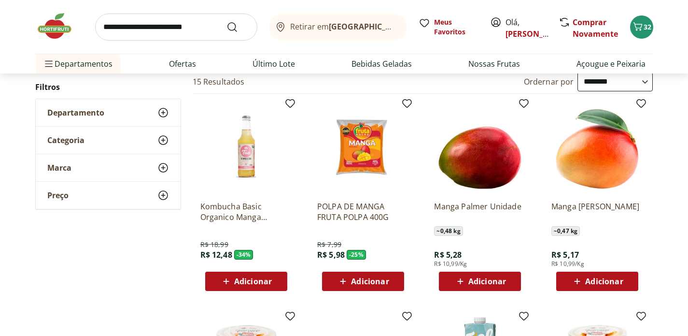
scroll to position [101, 0]
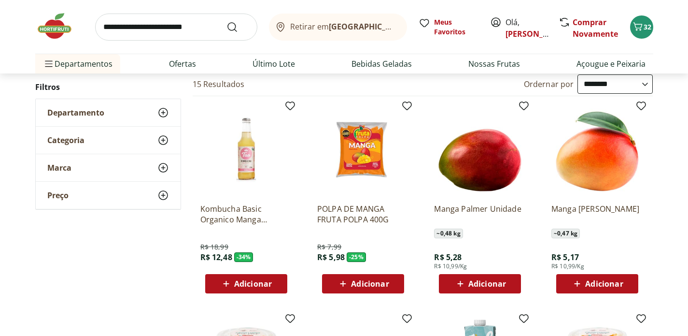
click at [592, 282] on span "Adicionar" at bounding box center [604, 284] width 38 height 8
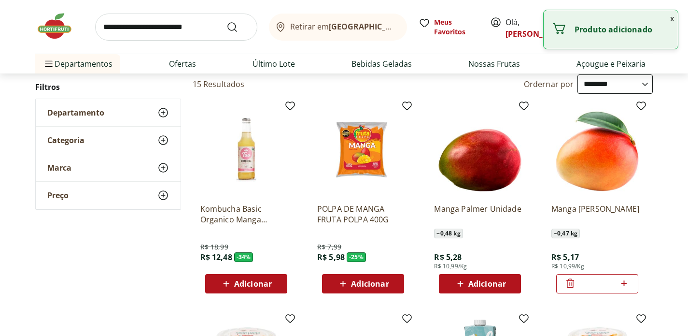
click at [165, 25] on input "search" at bounding box center [176, 27] width 162 height 27
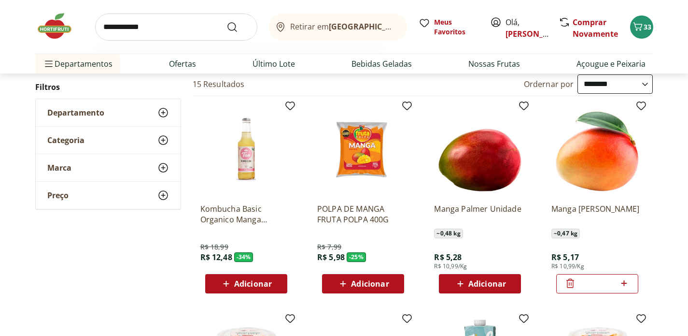
type input "**********"
click at [227, 21] on button "Submit Search" at bounding box center [238, 27] width 23 height 12
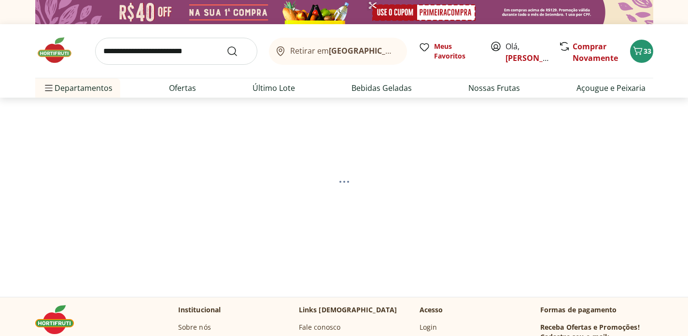
select select "**********"
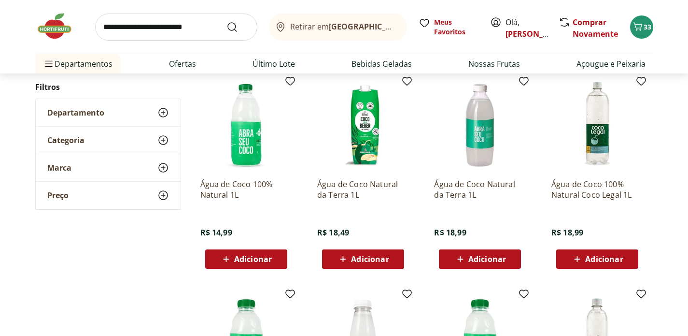
scroll to position [131, 0]
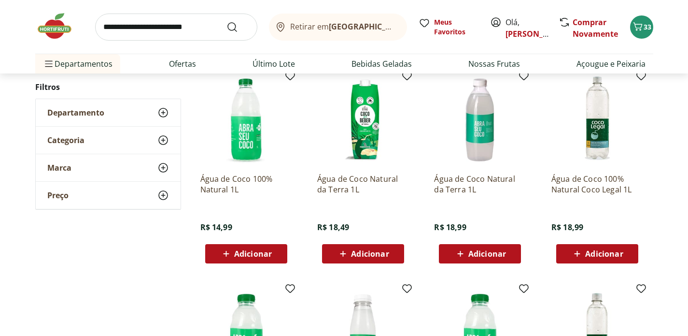
click at [256, 252] on span "Adicionar" at bounding box center [253, 254] width 38 height 8
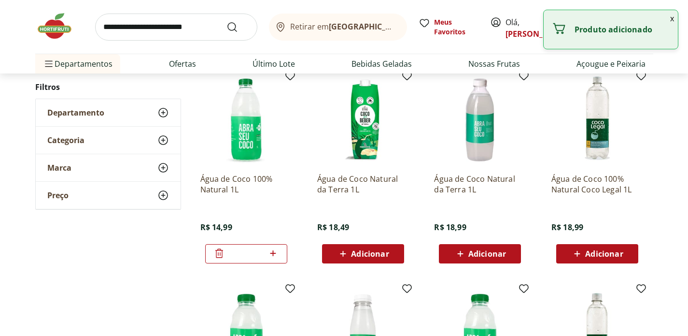
click at [156, 28] on input "search" at bounding box center [176, 27] width 162 height 27
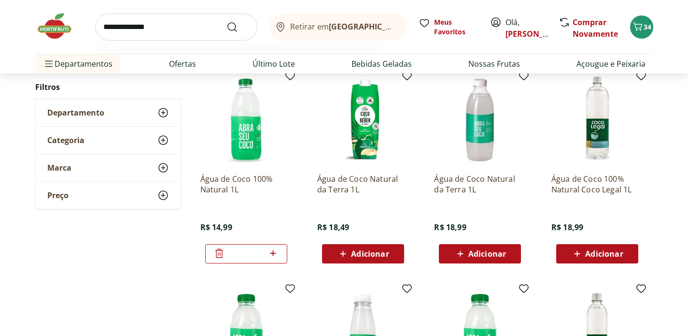
type input "**********"
click at [227, 21] on button "Submit Search" at bounding box center [238, 27] width 23 height 12
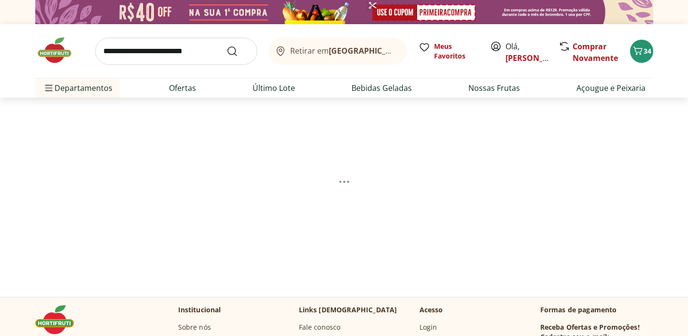
select select "**********"
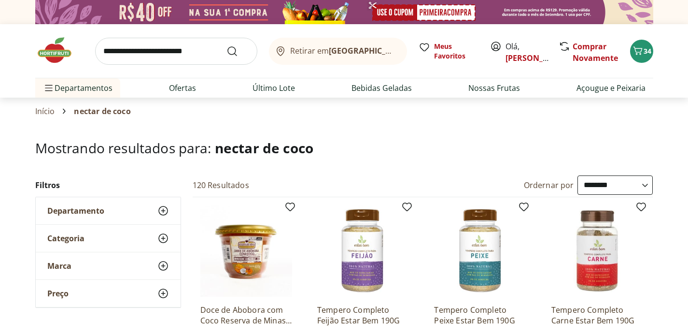
click at [174, 55] on input "search" at bounding box center [176, 51] width 162 height 27
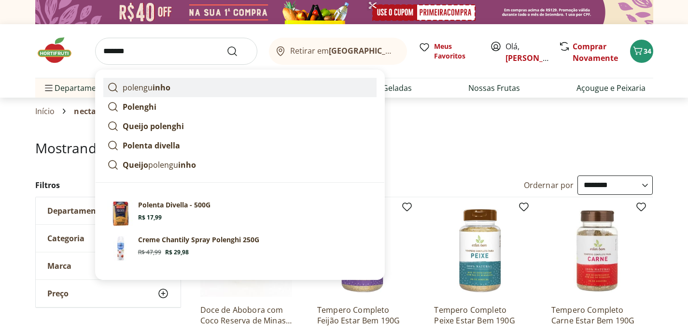
click at [155, 88] on strong "inho" at bounding box center [162, 87] width 18 height 11
type input "**********"
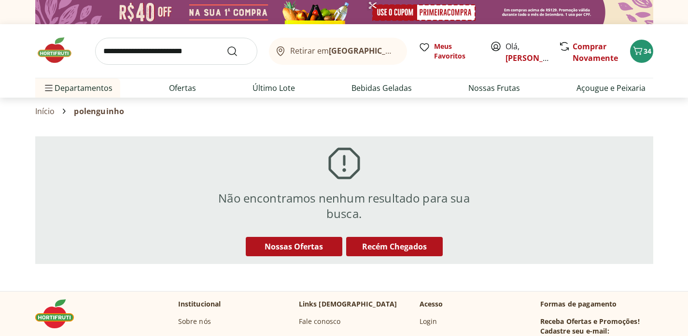
click at [146, 50] on input "search" at bounding box center [176, 51] width 162 height 27
type input "********"
click at [227, 45] on button "Submit Search" at bounding box center [238, 51] width 23 height 12
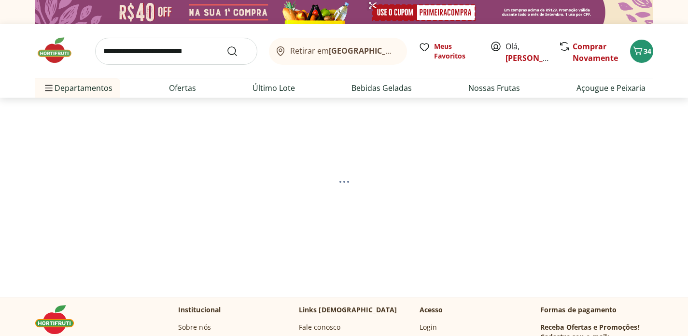
select select "**********"
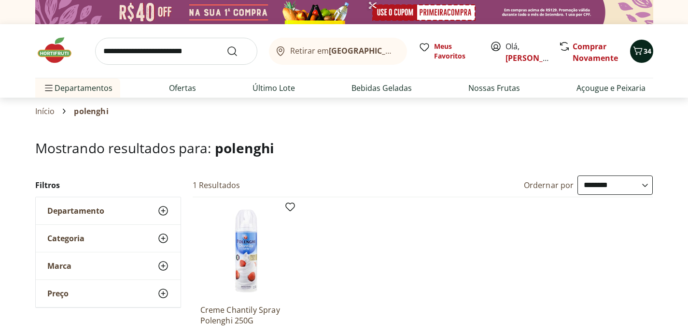
click at [639, 53] on icon "Carrinho" at bounding box center [637, 50] width 9 height 8
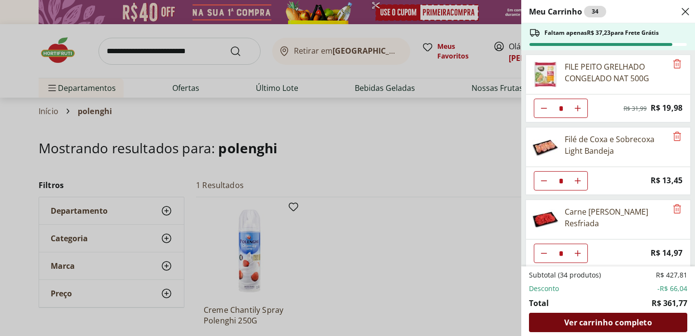
click at [603, 321] on span "Ver carrinho completo" at bounding box center [608, 322] width 87 height 8
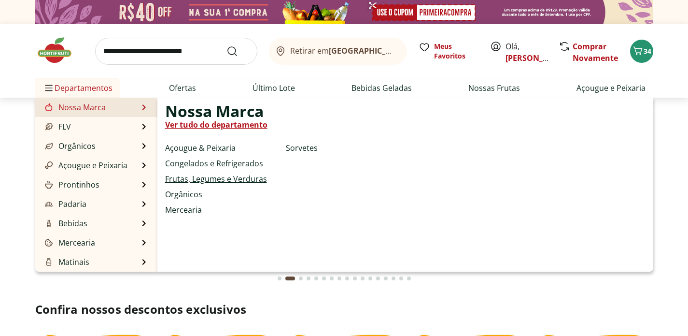
click at [221, 180] on link "Frutas, Legumes e Verduras" at bounding box center [216, 179] width 102 height 12
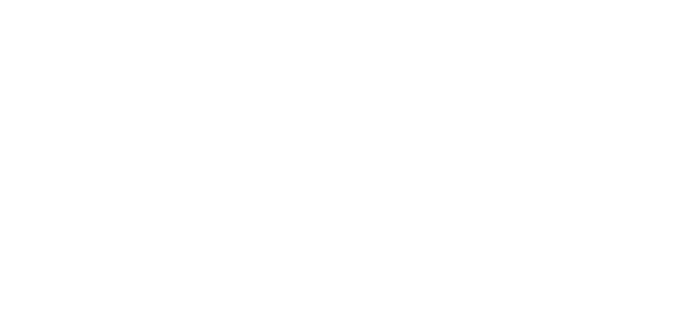
select select "**********"
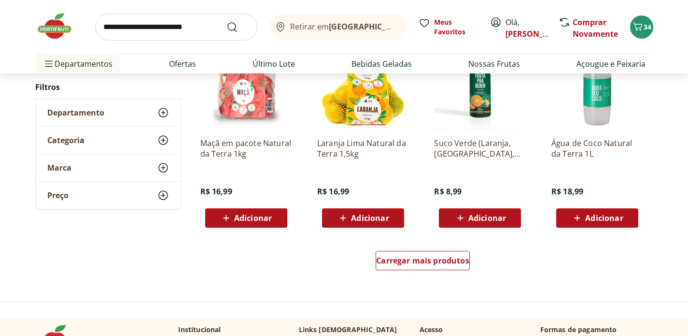
scroll to position [559, 0]
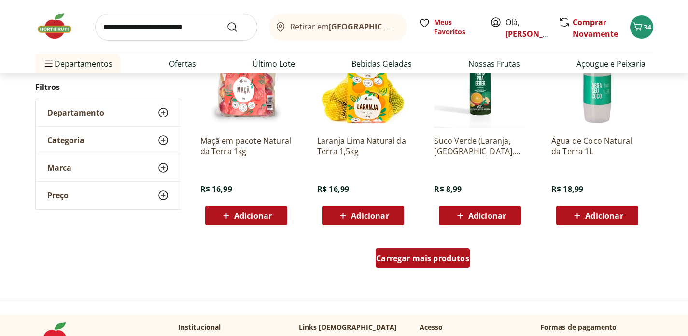
click at [431, 257] on span "Carregar mais produtos" at bounding box center [422, 258] width 93 height 8
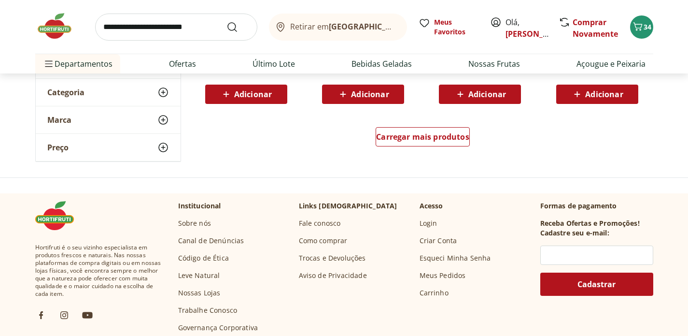
scroll to position [1336, 0]
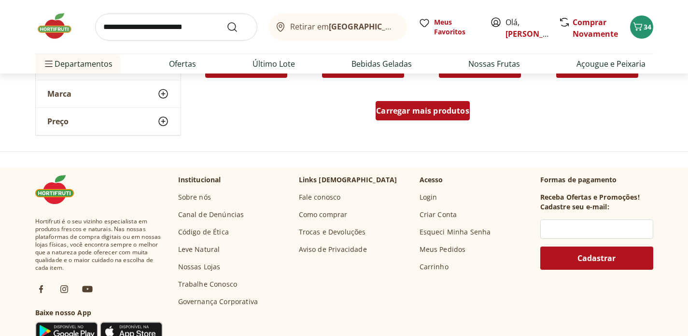
click at [432, 108] on span "Carregar mais produtos" at bounding box center [422, 111] width 93 height 8
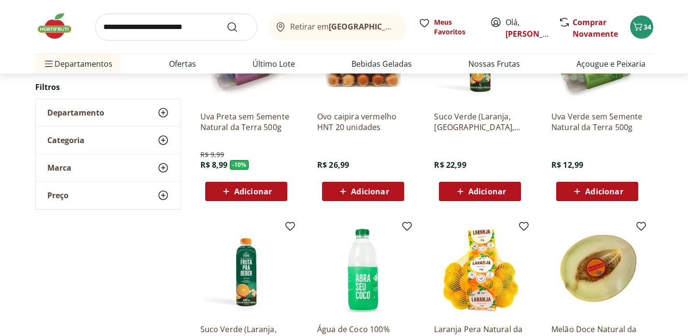
scroll to position [97, 0]
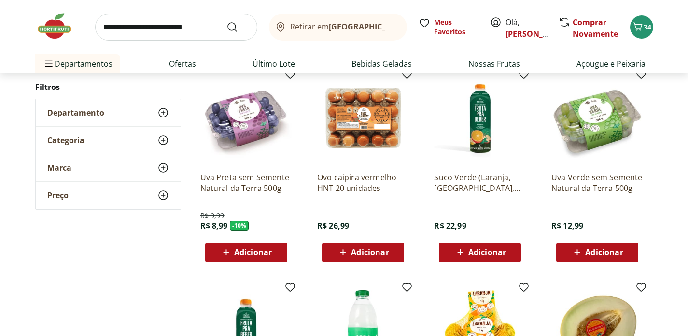
click at [186, 22] on input "search" at bounding box center [176, 27] width 162 height 27
type input "******"
click at [227, 21] on button "Submit Search" at bounding box center [238, 27] width 23 height 12
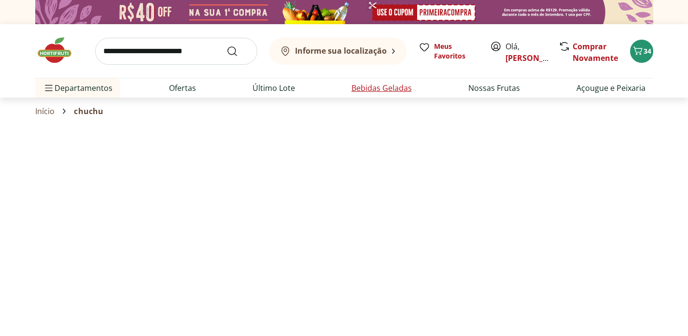
select select "**********"
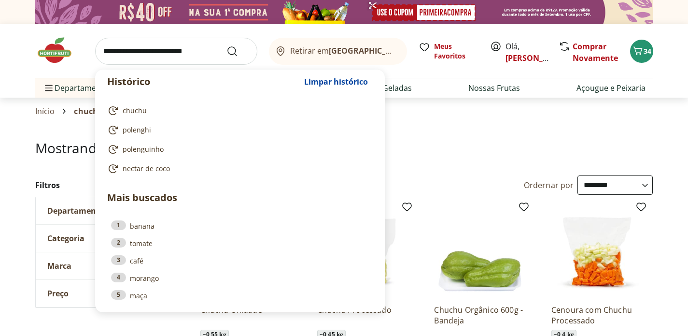
click at [126, 56] on input "search" at bounding box center [176, 51] width 162 height 27
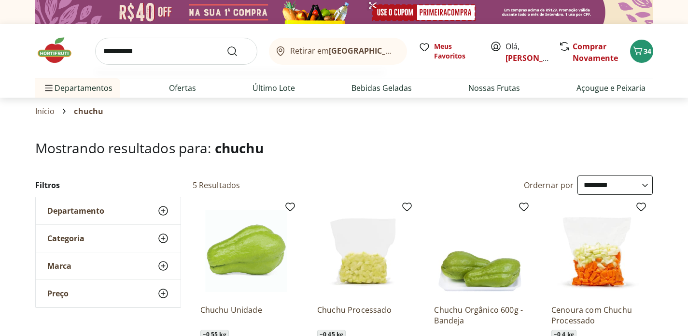
type input "**********"
click at [227, 45] on button "Submit Search" at bounding box center [238, 51] width 23 height 12
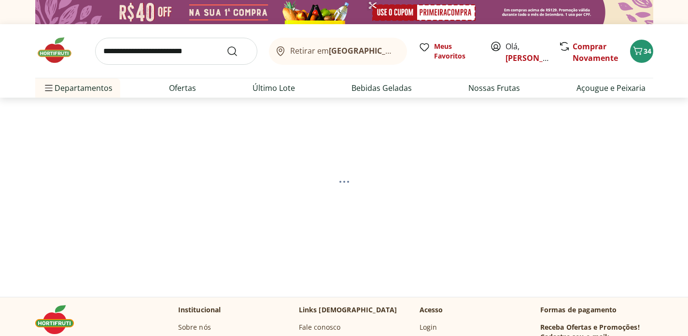
select select "**********"
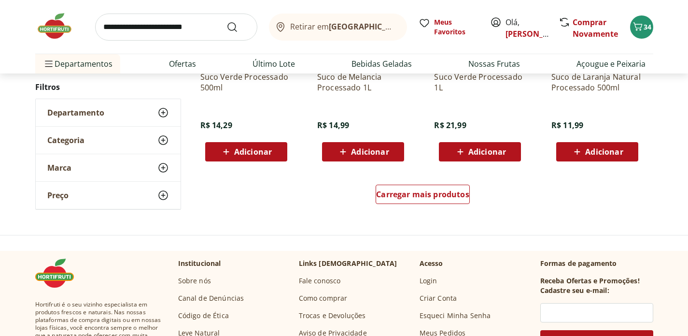
scroll to position [665, 0]
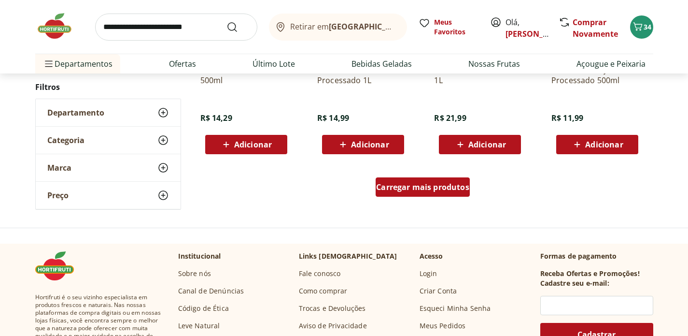
click at [438, 183] on span "Carregar mais produtos" at bounding box center [422, 187] width 93 height 8
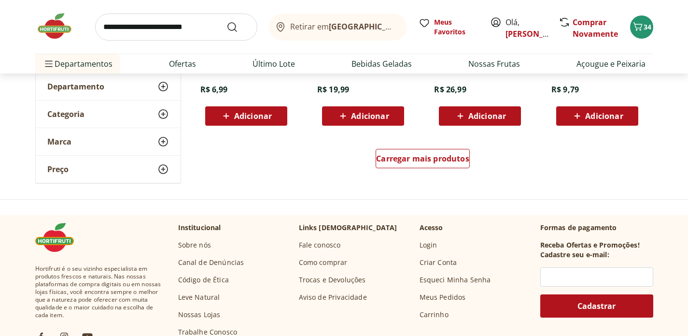
scroll to position [1302, 0]
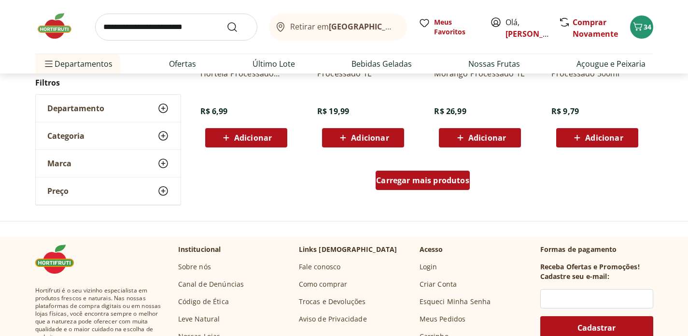
click at [453, 179] on span "Carregar mais produtos" at bounding box center [422, 180] width 93 height 8
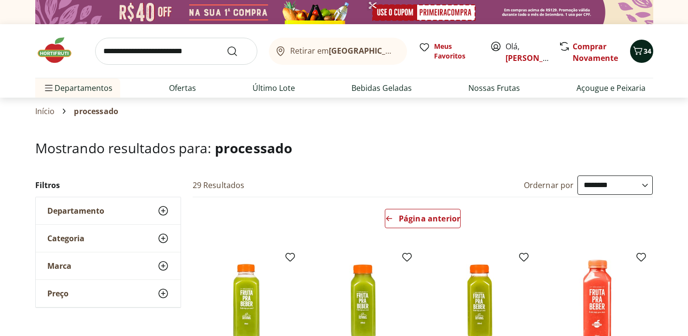
click at [633, 56] on span "Carrinho" at bounding box center [638, 51] width 12 height 13
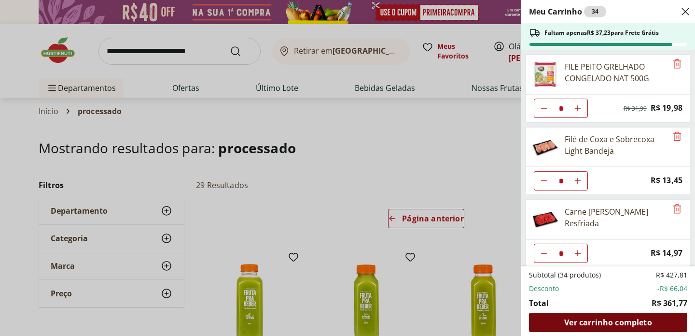
click at [591, 322] on span "Ver carrinho completo" at bounding box center [608, 322] width 87 height 8
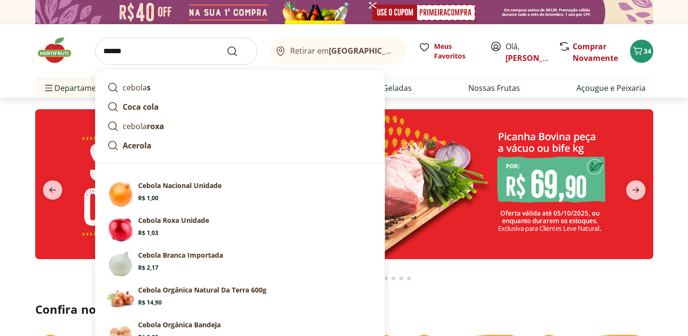
type input "******"
click at [227, 45] on button "Submit Search" at bounding box center [238, 51] width 23 height 12
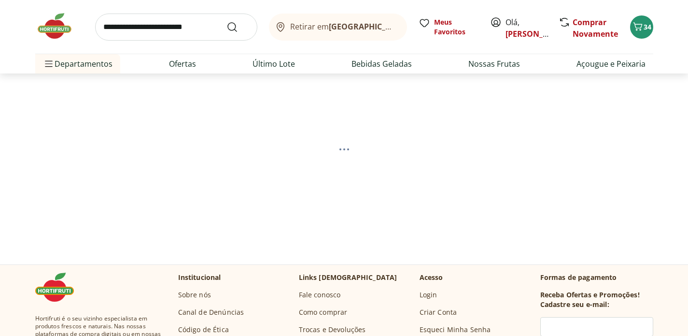
select select "**********"
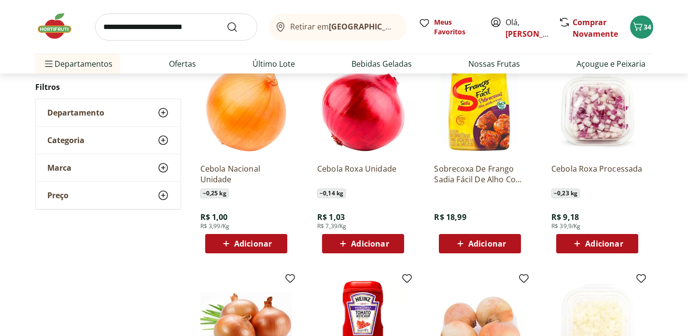
scroll to position [357, 0]
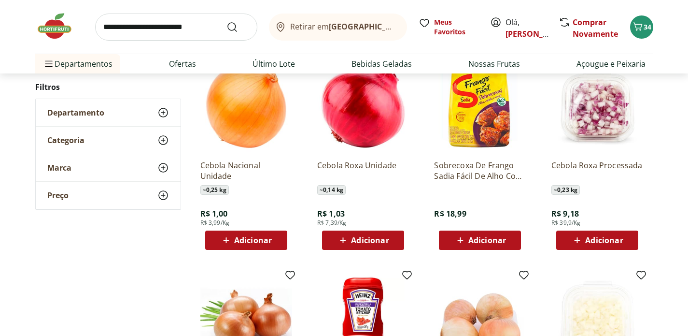
click at [372, 242] on span "Adicionar" at bounding box center [370, 240] width 38 height 8
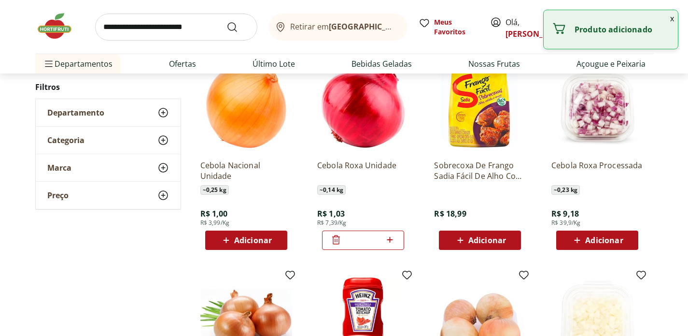
click at [393, 240] on icon at bounding box center [390, 240] width 12 height 12
type input "*"
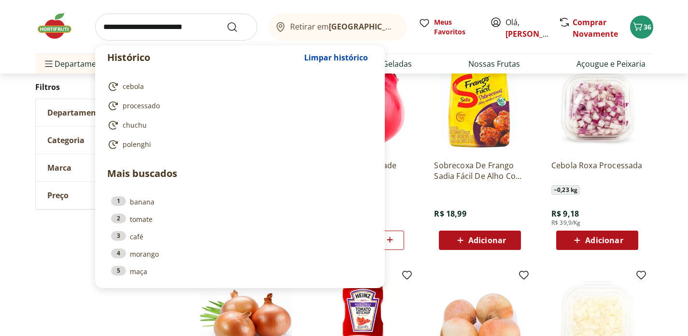
click at [181, 21] on input "search" at bounding box center [176, 27] width 162 height 27
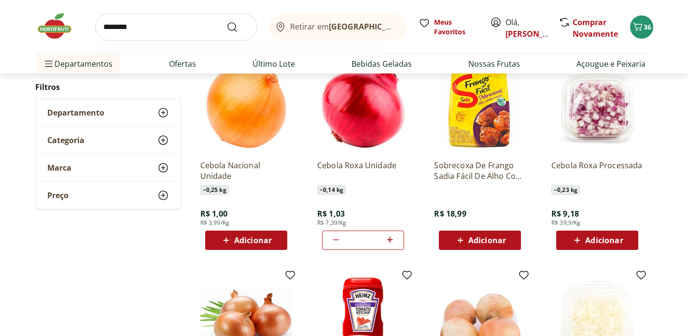
type input "********"
click at [227, 21] on button "Submit Search" at bounding box center [238, 27] width 23 height 12
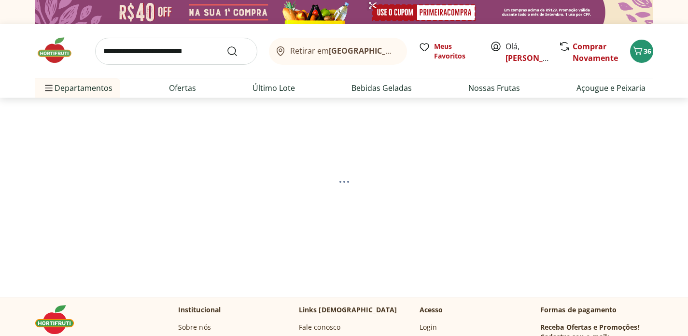
select select "**********"
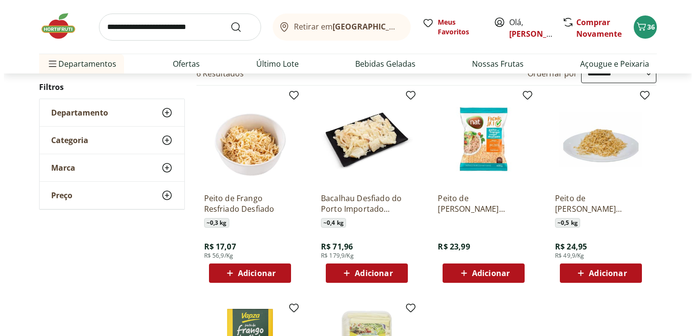
scroll to position [113, 0]
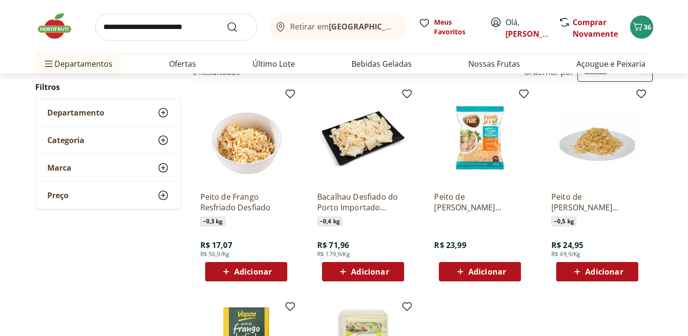
click at [599, 270] on span "Adicionar" at bounding box center [604, 272] width 38 height 8
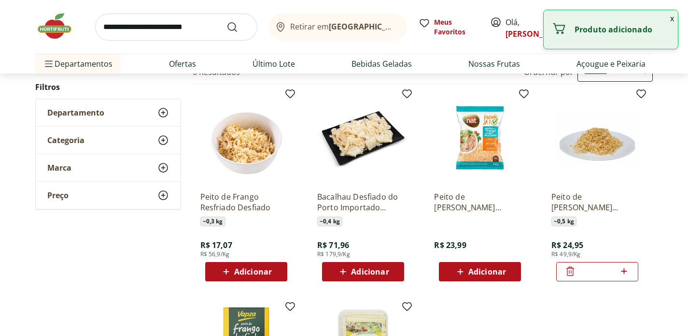
click at [626, 269] on icon at bounding box center [624, 271] width 12 height 12
type input "*"
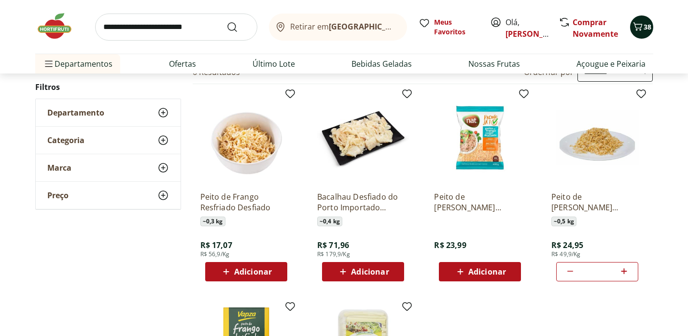
click at [645, 24] on span "38" at bounding box center [648, 26] width 8 height 9
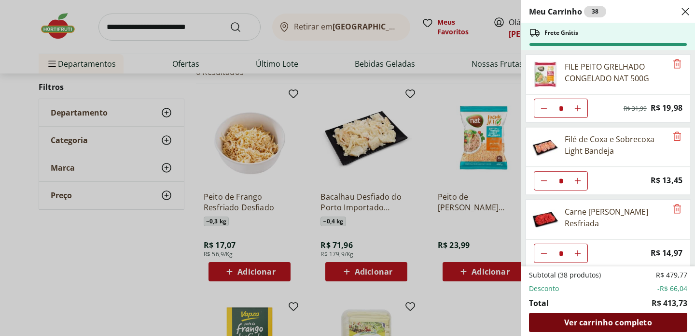
click at [591, 321] on span "Ver carrinho completo" at bounding box center [608, 322] width 87 height 8
